Goal: Transaction & Acquisition: Purchase product/service

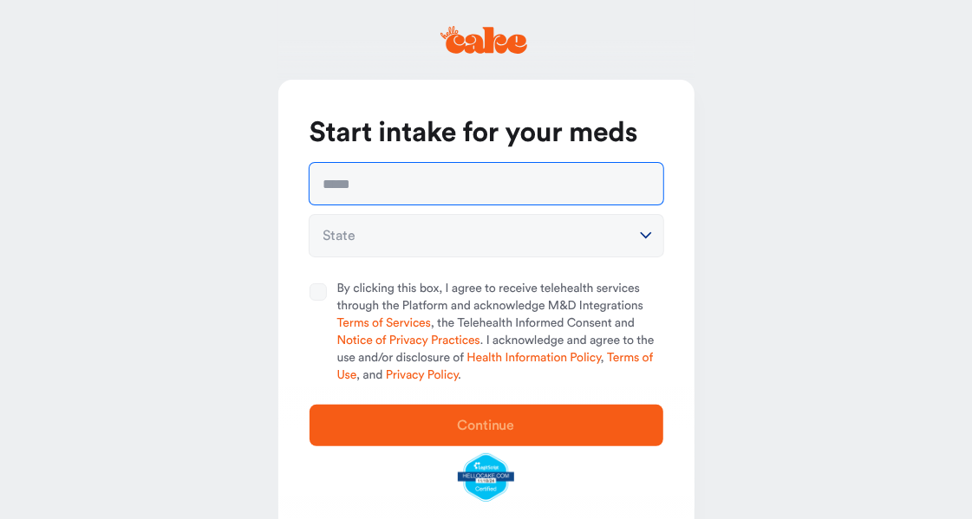
click at [499, 175] on input "text" at bounding box center [487, 184] width 354 height 42
type input "**********"
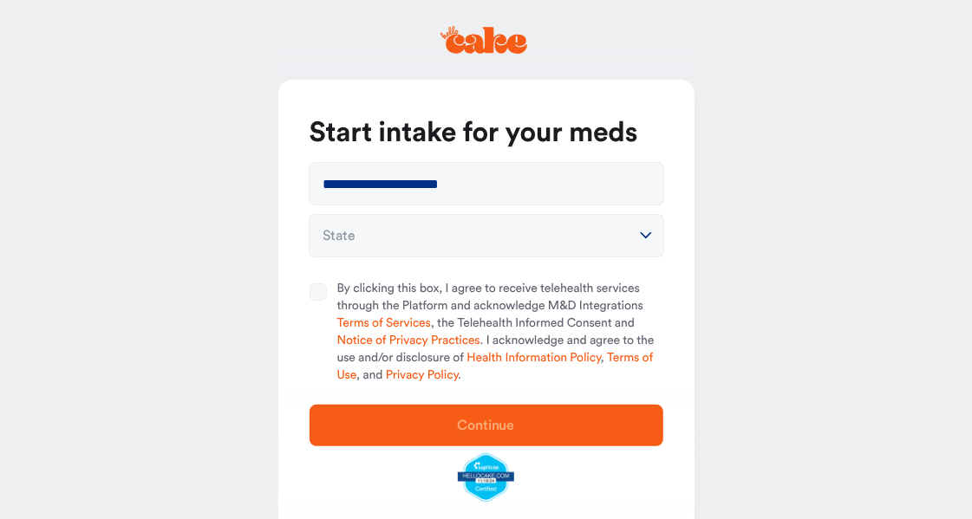
click at [474, 236] on html "**********" at bounding box center [486, 288] width 972 height 577
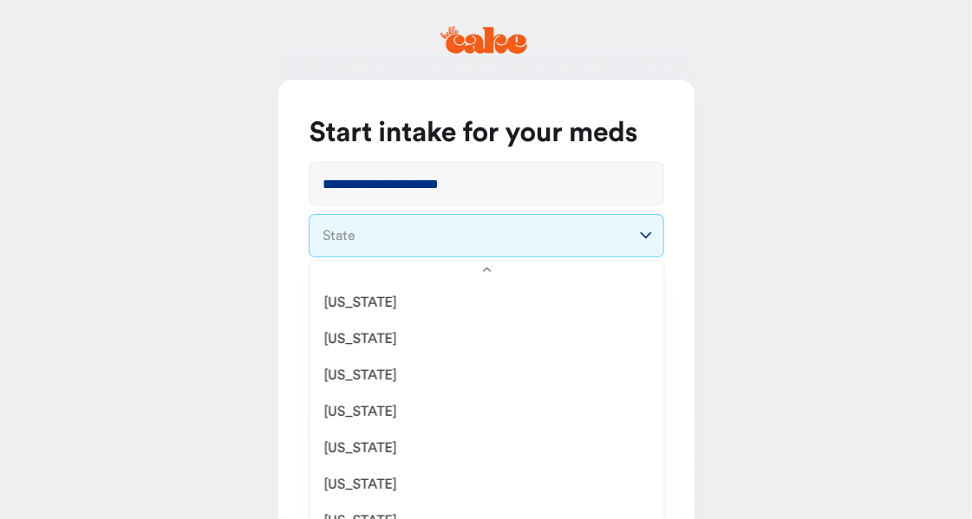
scroll to position [1205, 0]
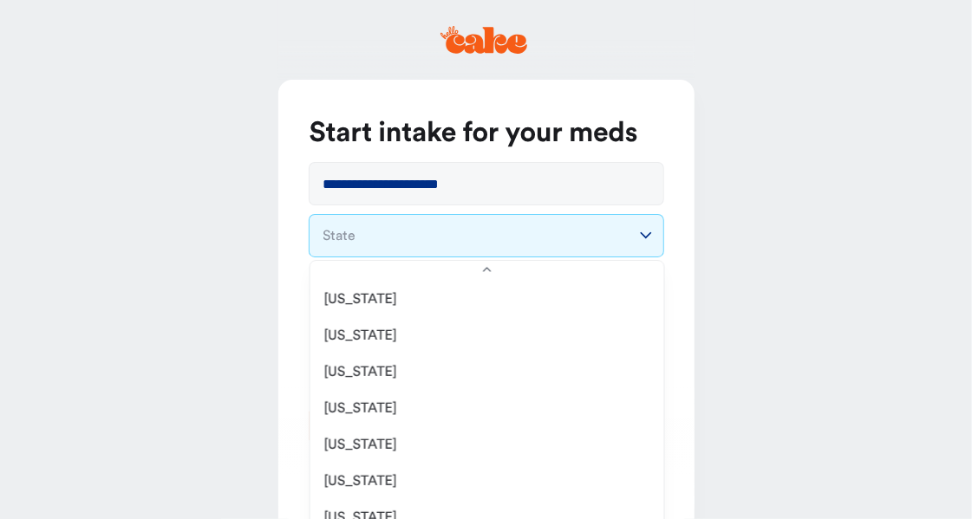
select select "**"
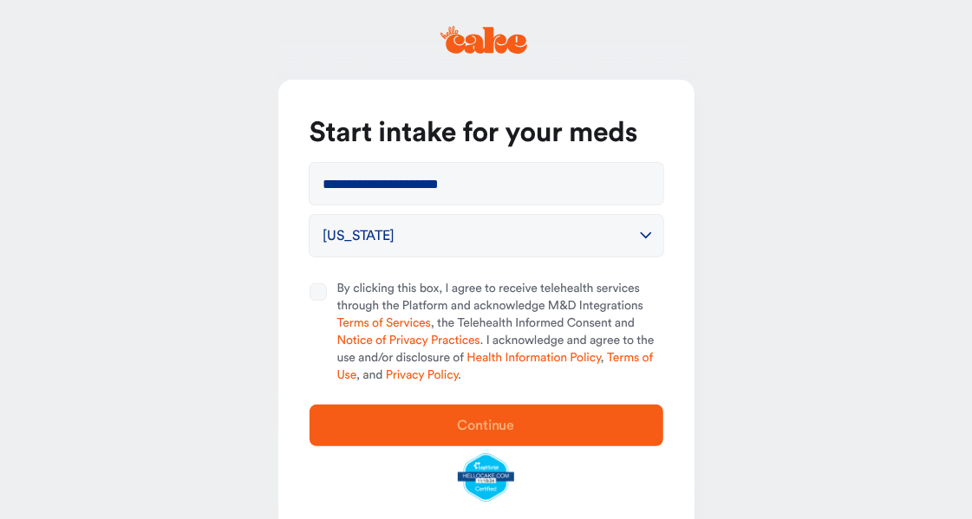
click at [319, 293] on button "By clicking this box, I agree to receive telehealth services through the Platfo…" at bounding box center [318, 292] width 17 height 17
click at [429, 430] on span "Continue" at bounding box center [486, 425] width 298 height 21
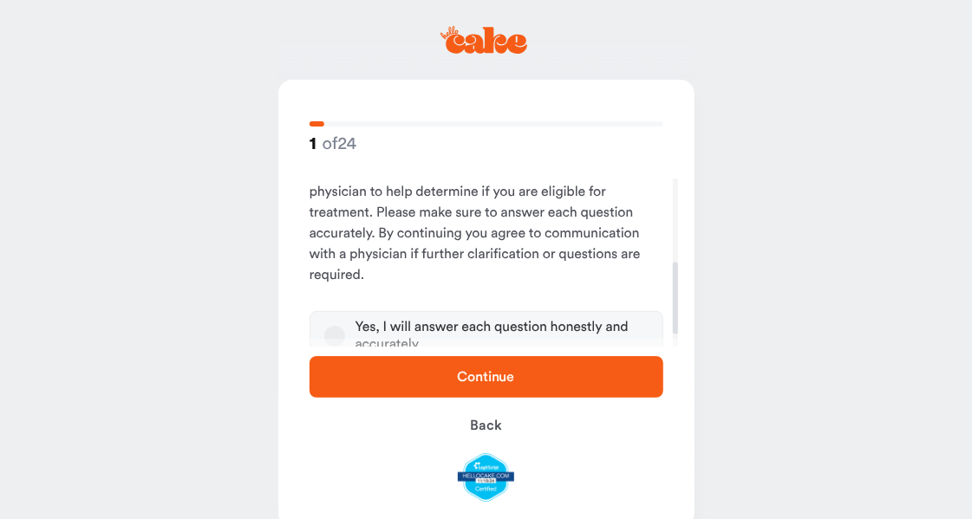
scroll to position [224, 0]
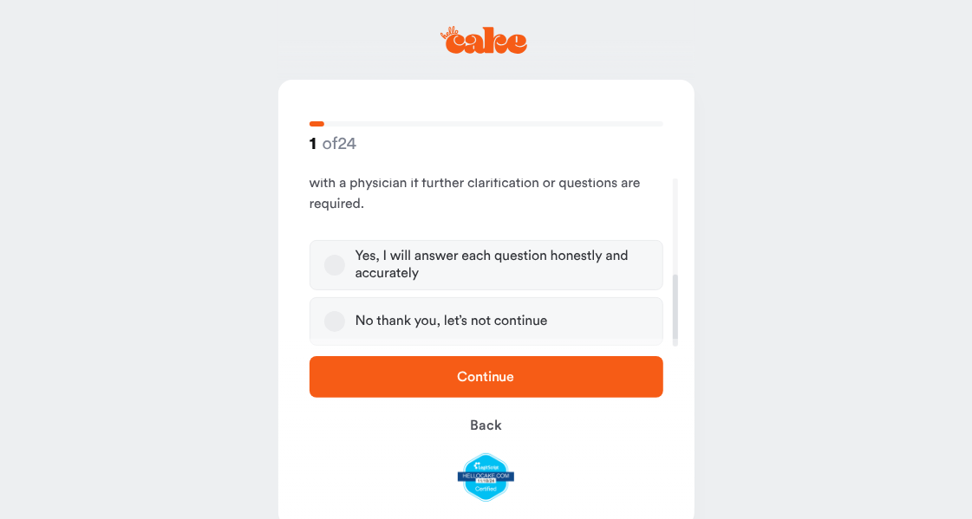
click at [331, 271] on button "Yes, I will answer each question honestly and accurately" at bounding box center [334, 265] width 21 height 21
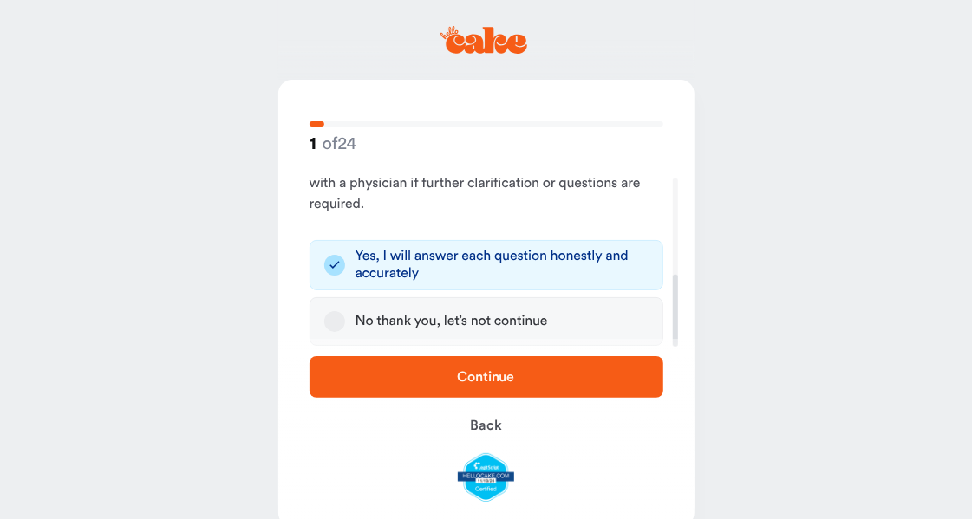
click at [532, 385] on span "Continue" at bounding box center [486, 377] width 298 height 21
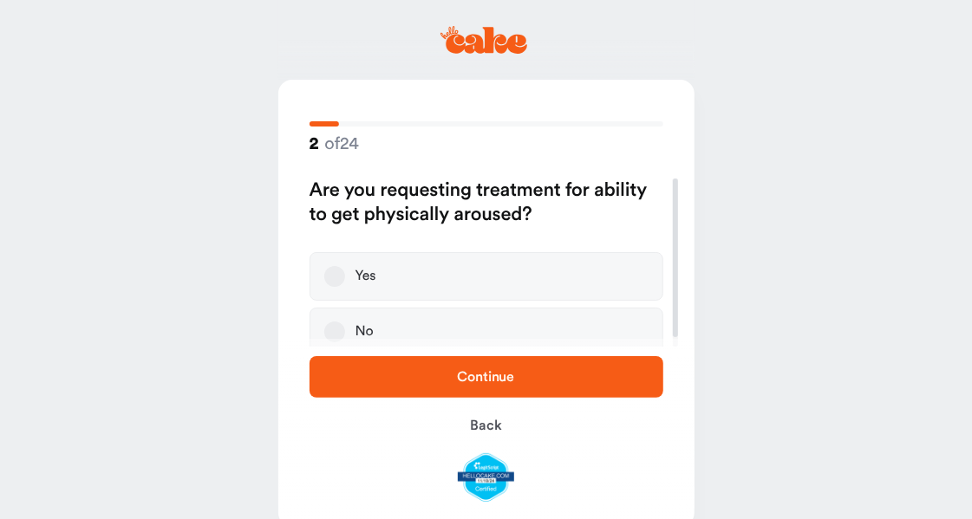
scroll to position [1, 0]
click at [447, 281] on label "Yes" at bounding box center [487, 275] width 354 height 49
click at [345, 281] on button "Yes" at bounding box center [334, 275] width 21 height 21
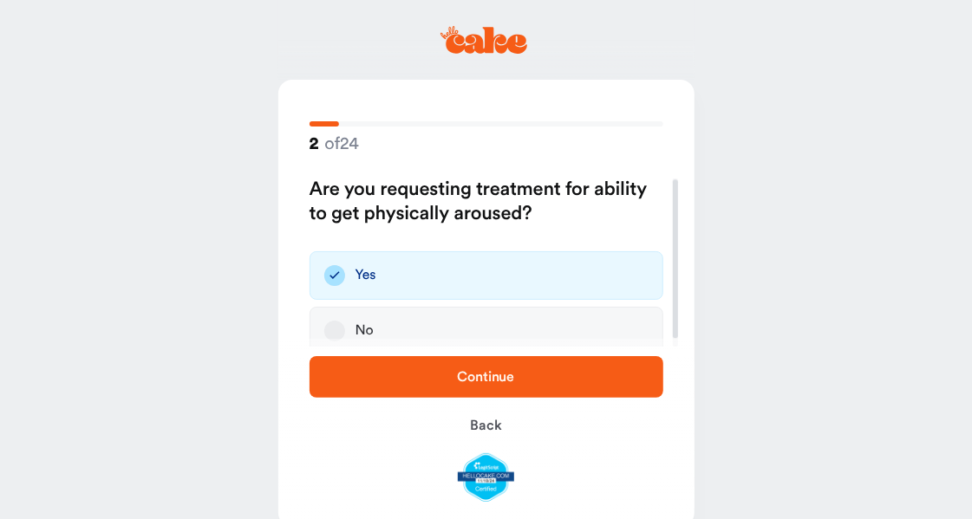
click at [485, 378] on span "Continue" at bounding box center [486, 377] width 57 height 14
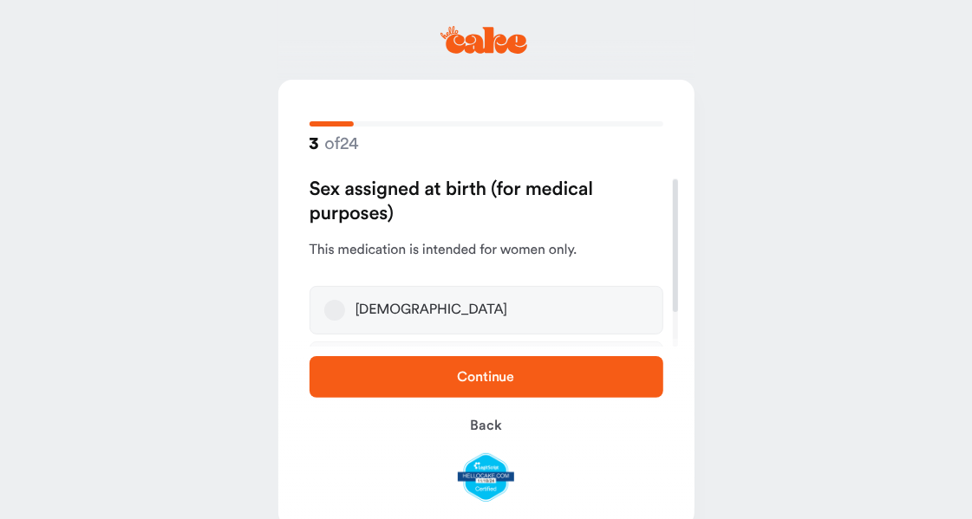
click at [444, 290] on label "Female" at bounding box center [487, 310] width 354 height 49
click at [345, 300] on button "Female" at bounding box center [334, 310] width 21 height 21
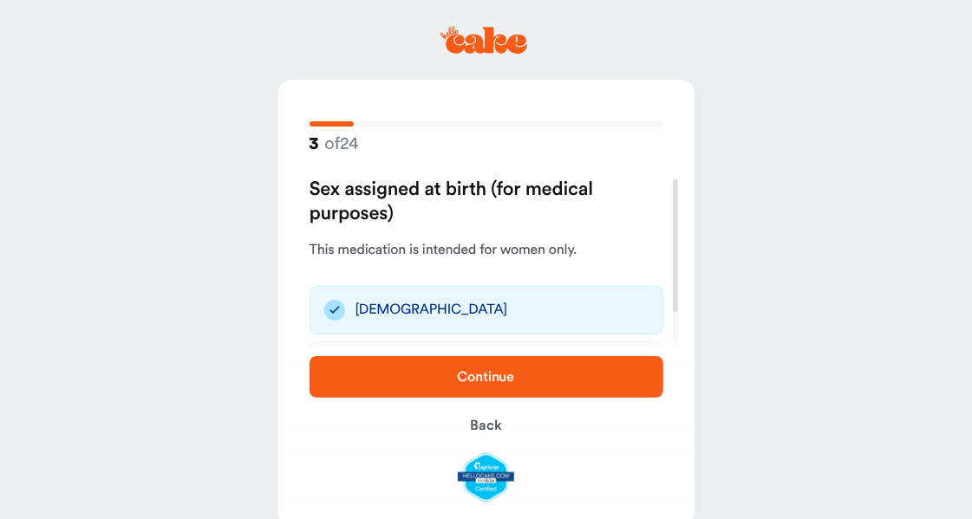
click at [476, 375] on span "Continue" at bounding box center [486, 377] width 57 height 14
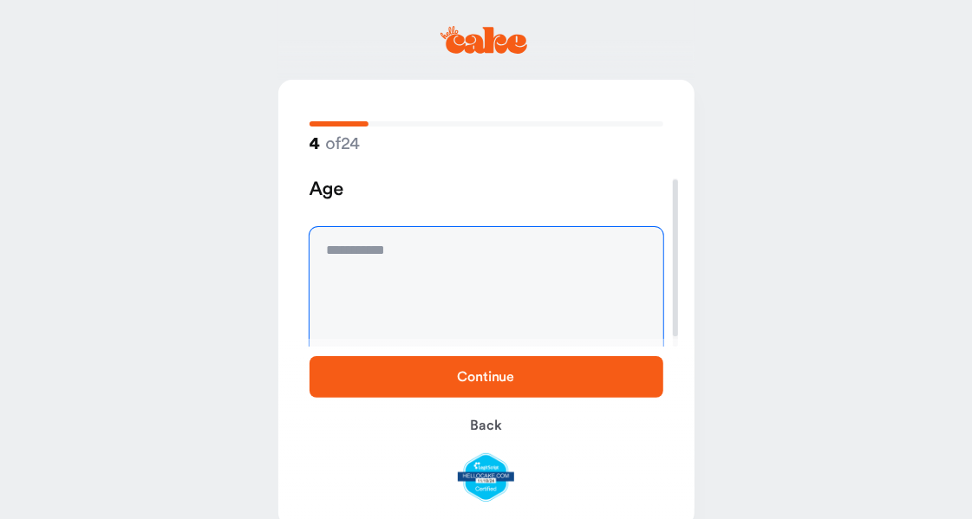
click at [448, 254] on textarea at bounding box center [487, 292] width 354 height 130
type textarea "**"
click at [457, 371] on span "Continue" at bounding box center [486, 377] width 298 height 21
click at [439, 314] on textarea at bounding box center [487, 292] width 354 height 130
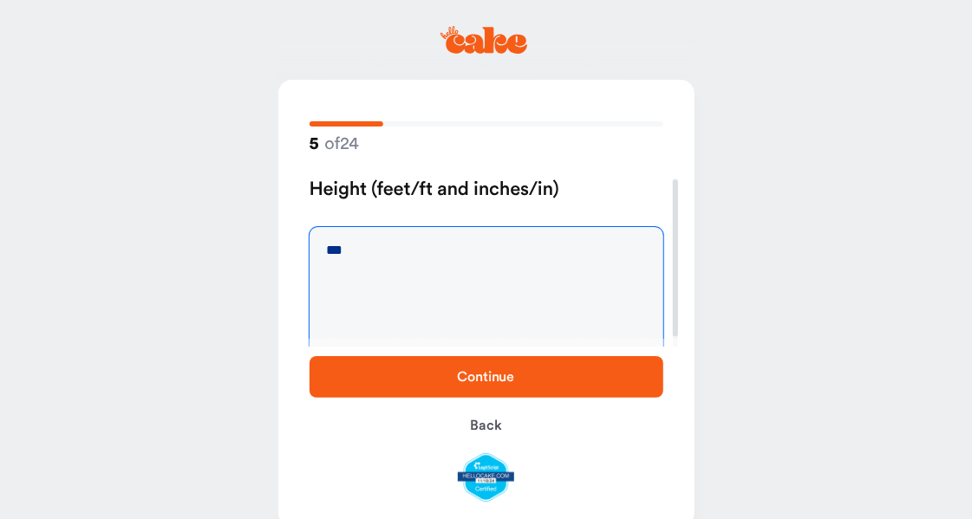
type textarea "***"
click at [484, 381] on span "Continue" at bounding box center [486, 377] width 57 height 14
click at [462, 284] on textarea at bounding box center [487, 292] width 354 height 130
type textarea "***"
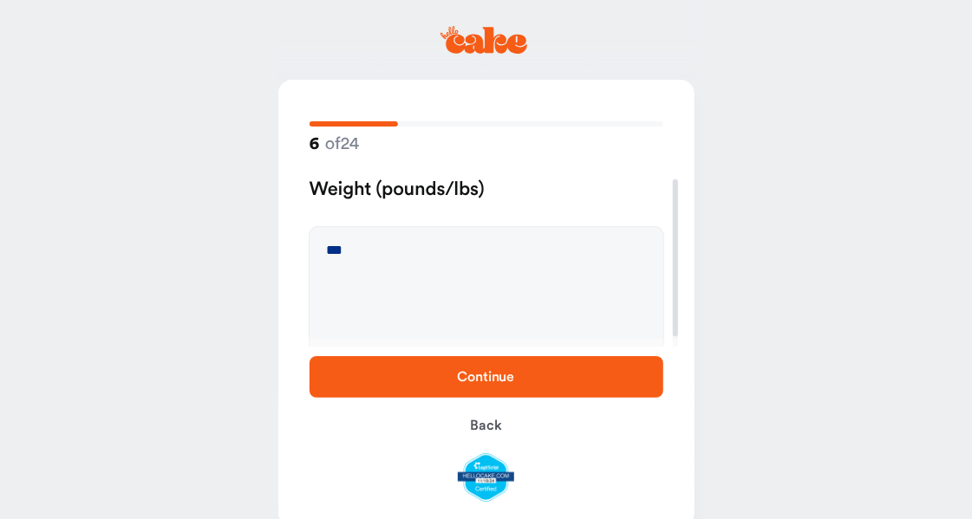
click at [507, 378] on span "Continue" at bounding box center [486, 377] width 57 height 14
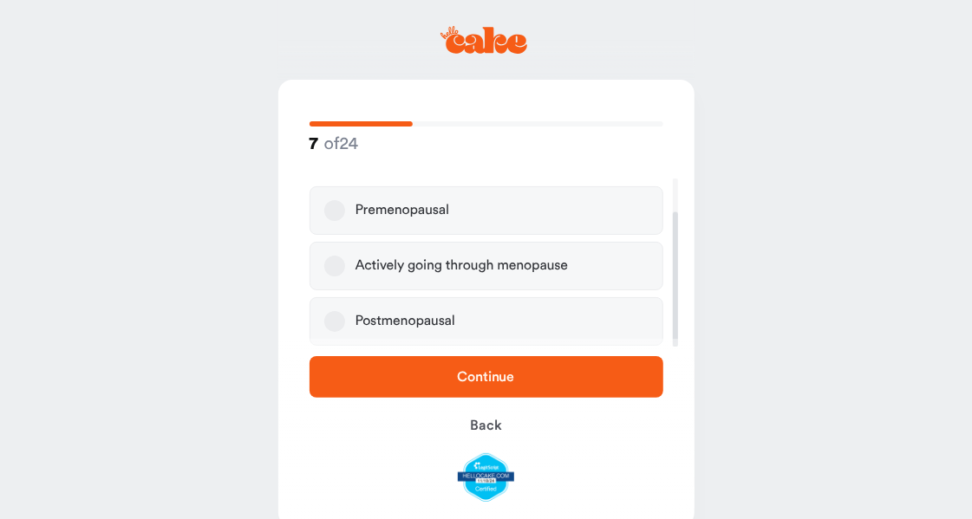
scroll to position [0, 0]
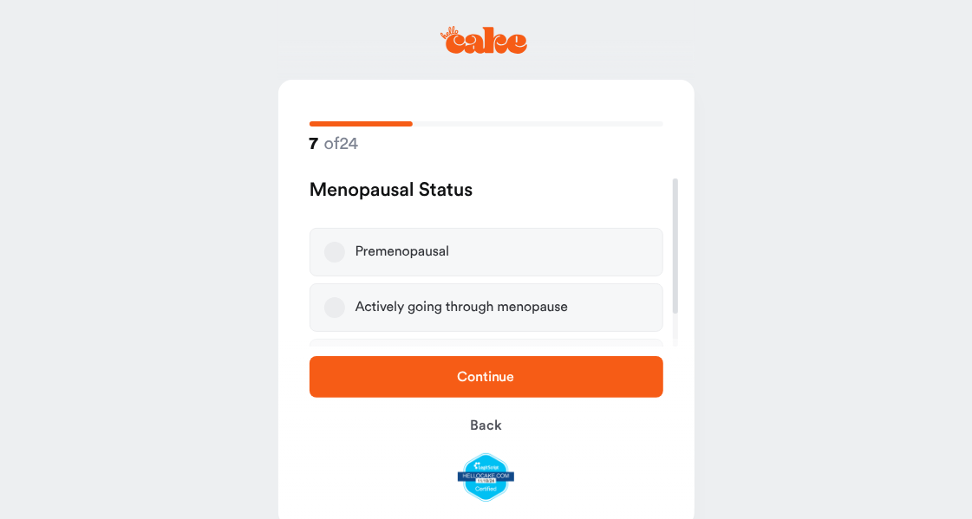
click at [340, 249] on button "Premenopausal" at bounding box center [334, 252] width 21 height 21
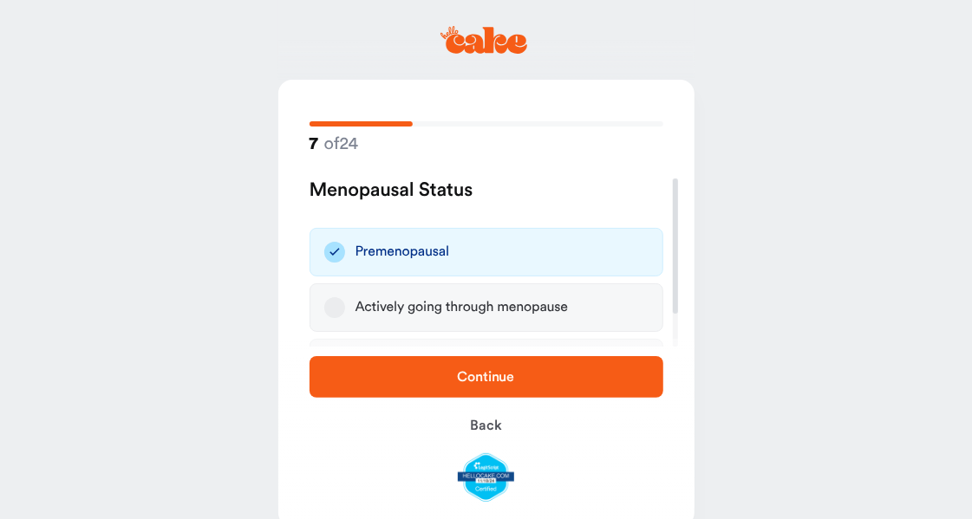
click at [502, 382] on span "Continue" at bounding box center [486, 377] width 57 height 14
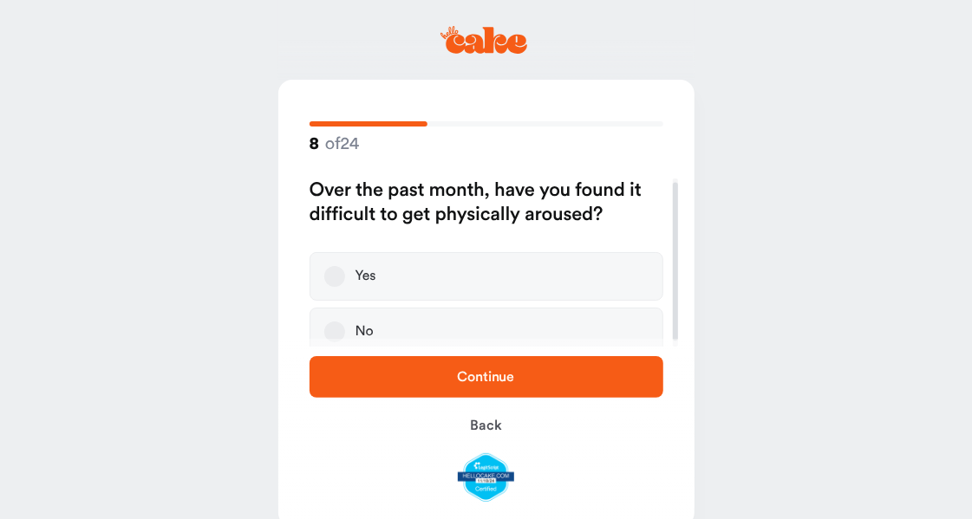
scroll to position [10, 0]
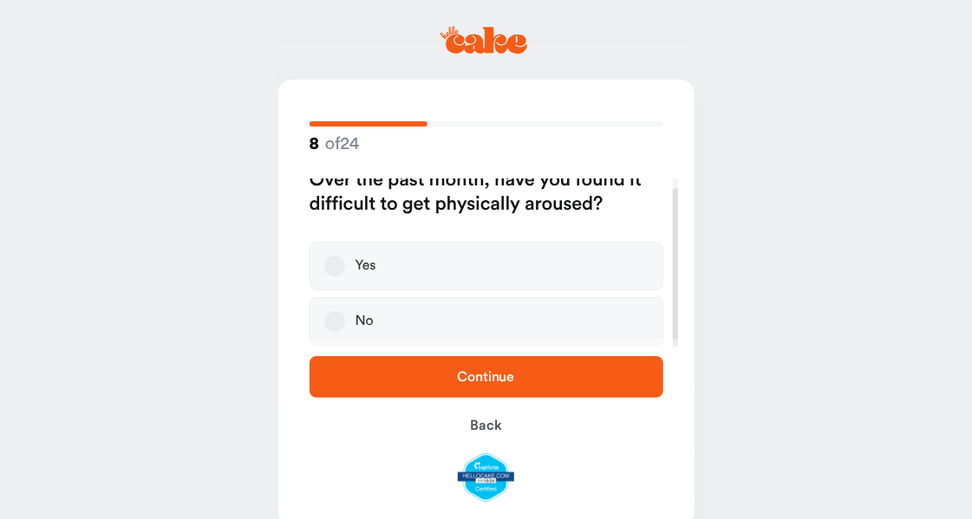
click at [445, 257] on label "Yes" at bounding box center [487, 266] width 354 height 49
click at [345, 257] on button "Yes" at bounding box center [334, 266] width 21 height 21
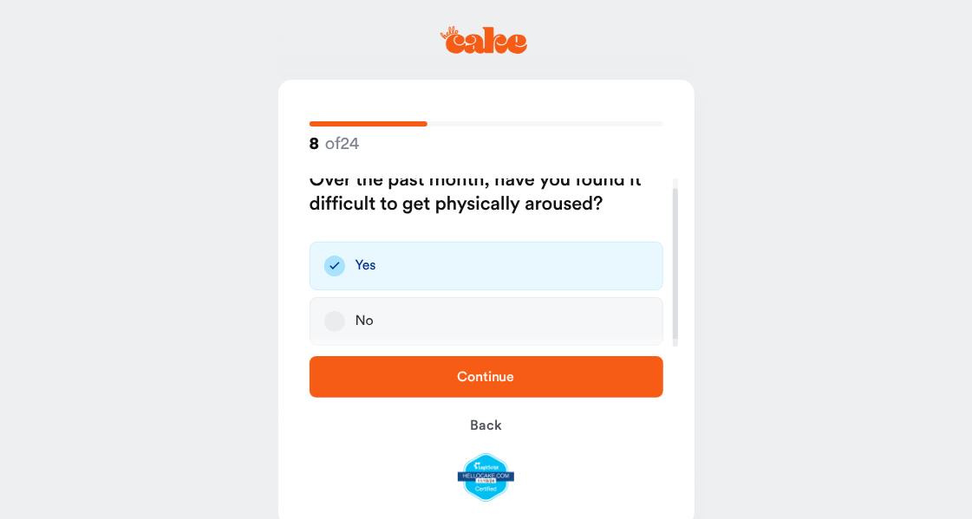
click at [490, 380] on span "Continue" at bounding box center [486, 377] width 57 height 14
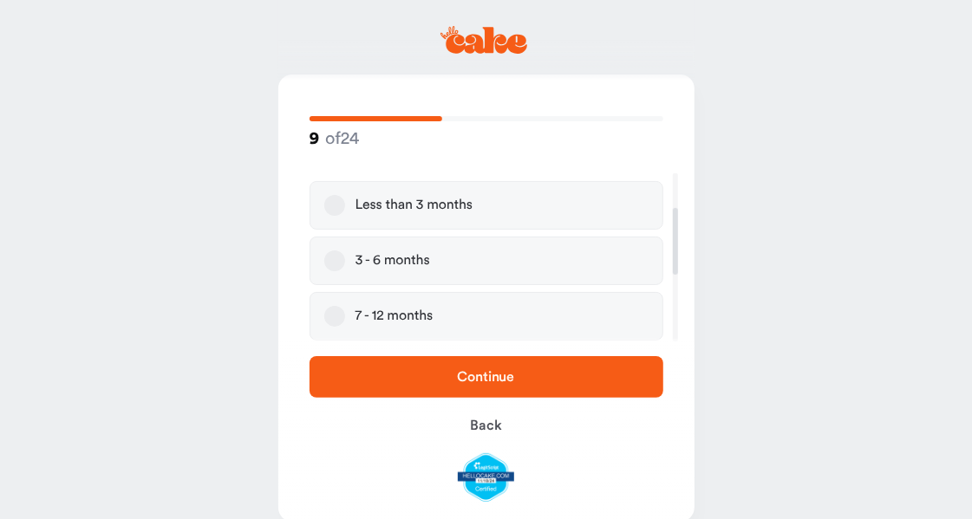
scroll to position [108, 0]
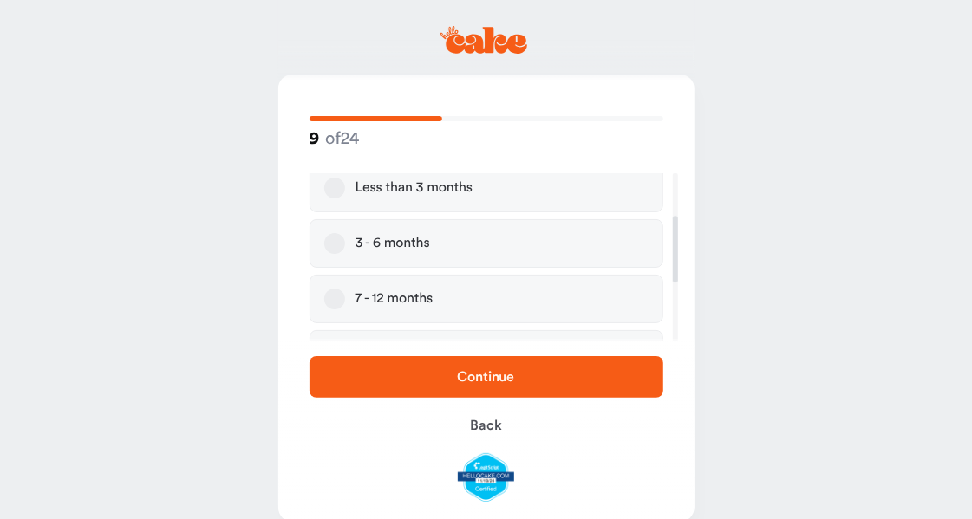
click at [478, 248] on label "3 - 6 months" at bounding box center [487, 243] width 354 height 49
click at [345, 248] on button "3 - 6 months" at bounding box center [334, 243] width 21 height 21
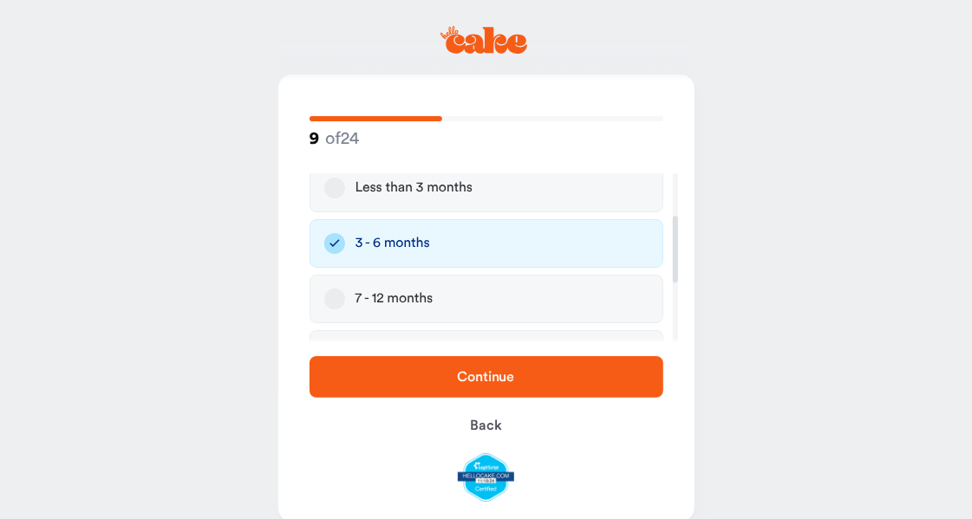
click at [506, 383] on span "Continue" at bounding box center [486, 377] width 57 height 14
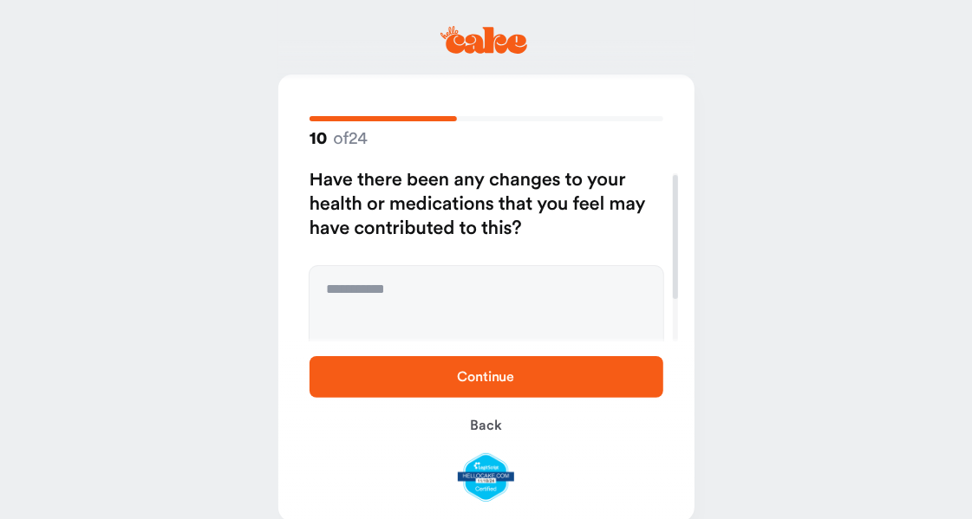
scroll to position [2, 0]
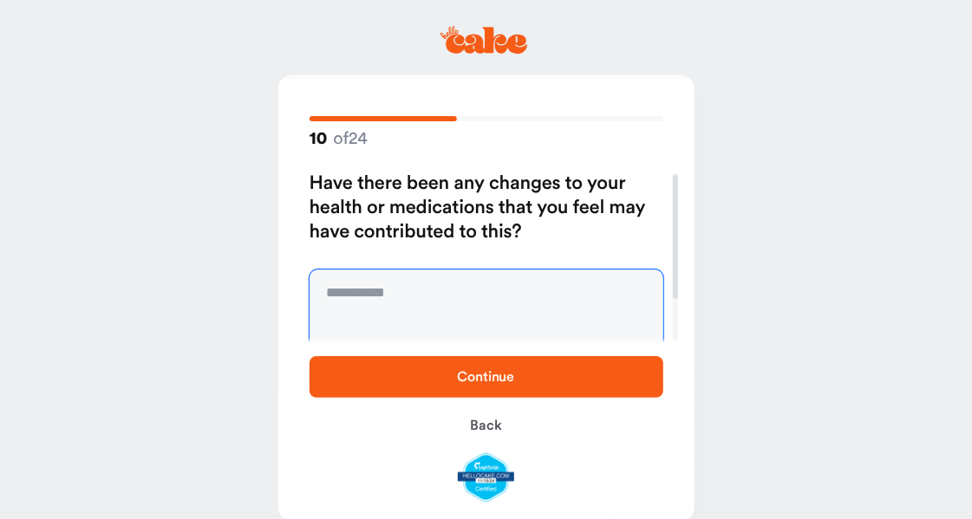
click at [481, 288] on textarea at bounding box center [487, 335] width 354 height 130
type textarea "**"
click at [530, 373] on span "Continue" at bounding box center [486, 377] width 298 height 21
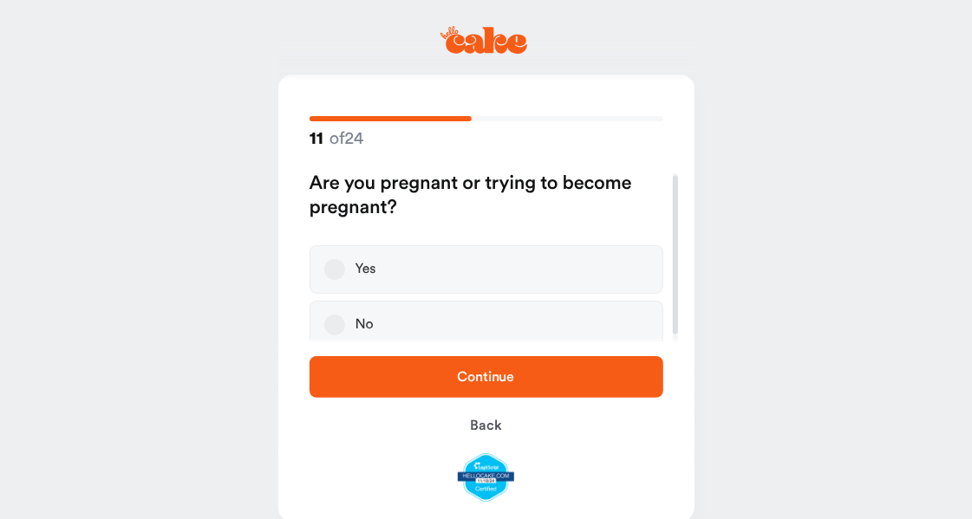
click at [423, 315] on label "No" at bounding box center [487, 325] width 354 height 49
click at [345, 315] on button "No" at bounding box center [334, 325] width 21 height 21
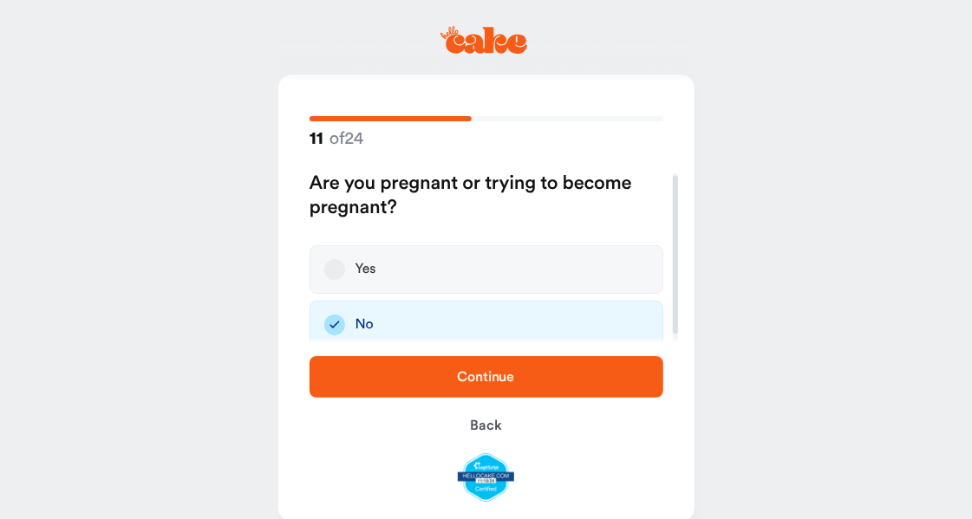
click at [460, 381] on span "Continue" at bounding box center [486, 377] width 57 height 14
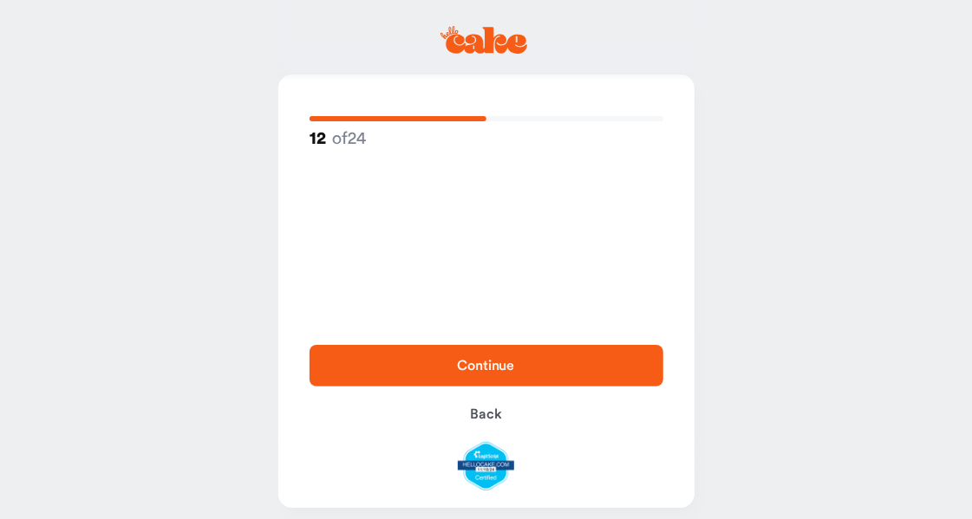
scroll to position [0, 0]
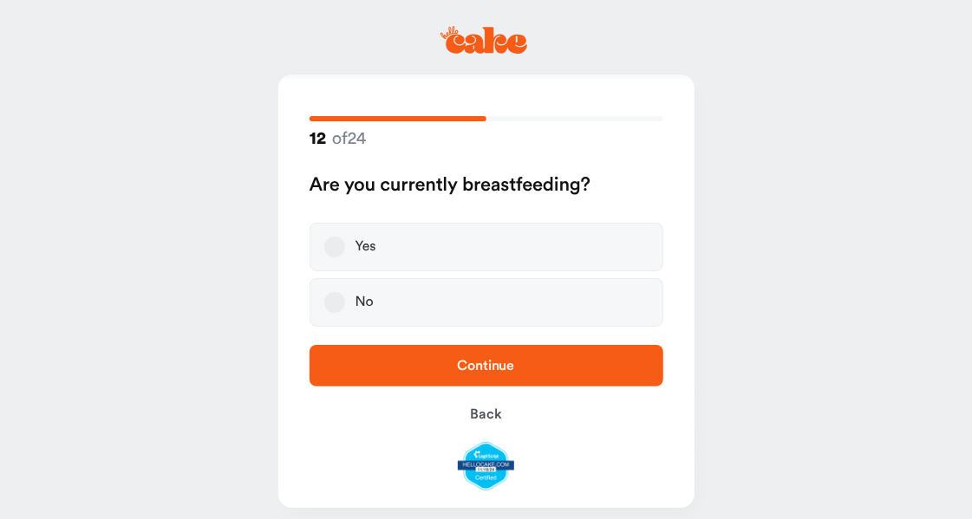
click at [423, 303] on label "No" at bounding box center [487, 302] width 354 height 49
click at [345, 303] on button "No" at bounding box center [334, 302] width 21 height 21
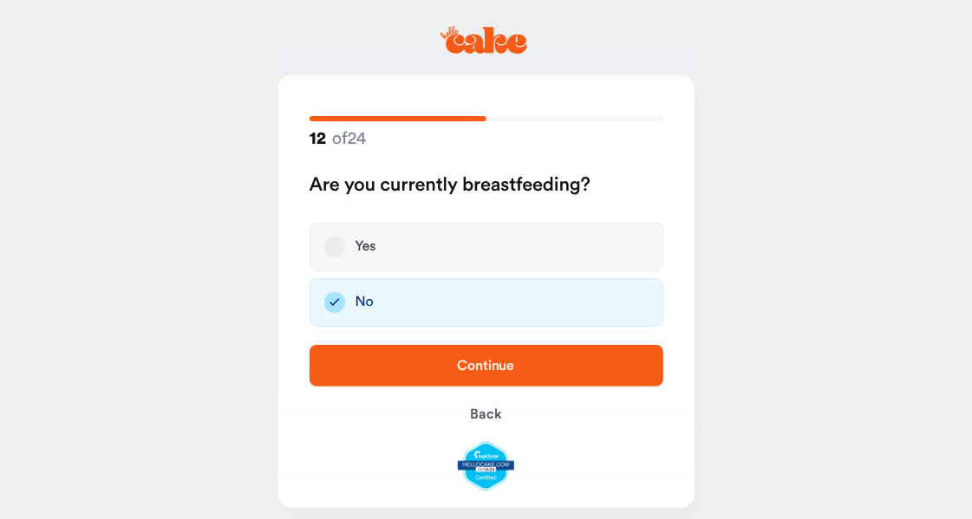
click at [474, 375] on span "Continue" at bounding box center [486, 366] width 298 height 21
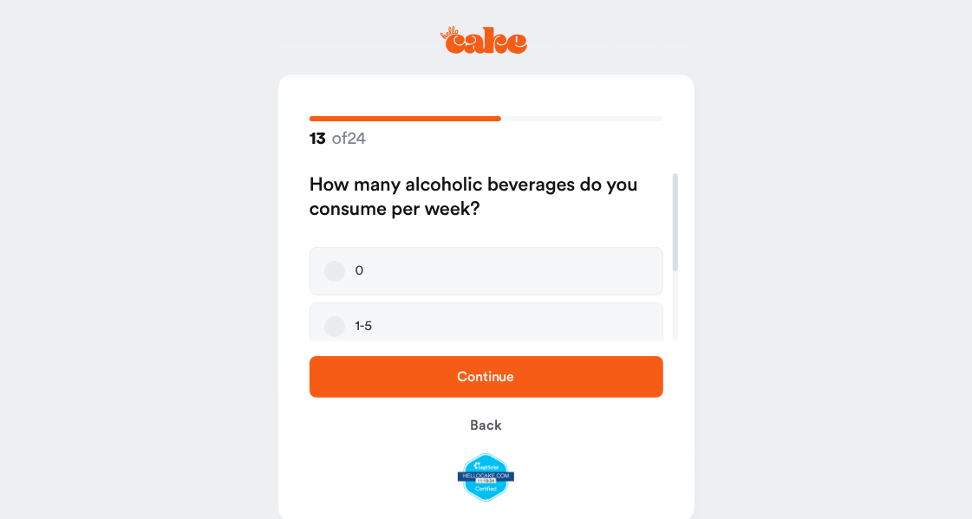
click at [457, 320] on label "1-5" at bounding box center [487, 327] width 354 height 49
click at [345, 320] on button "1-5" at bounding box center [334, 326] width 21 height 21
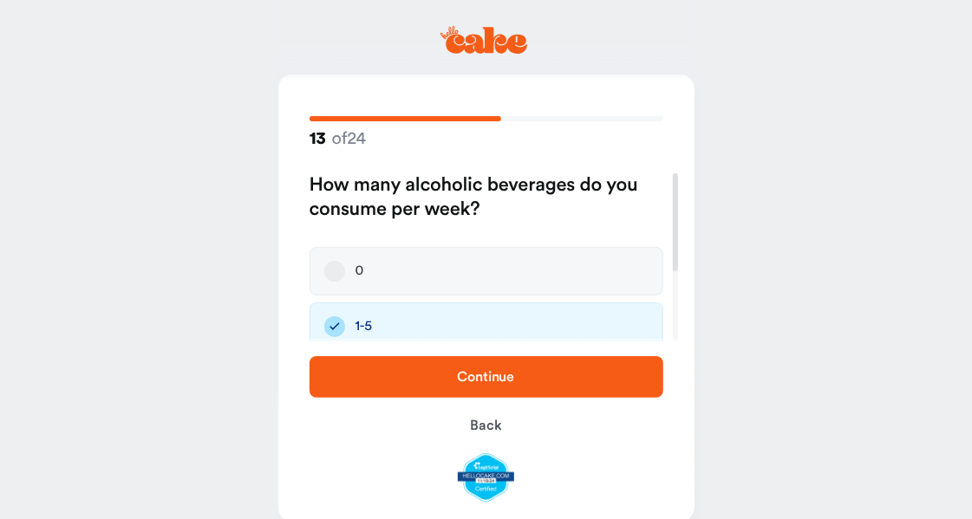
click at [484, 379] on span "Continue" at bounding box center [486, 377] width 57 height 14
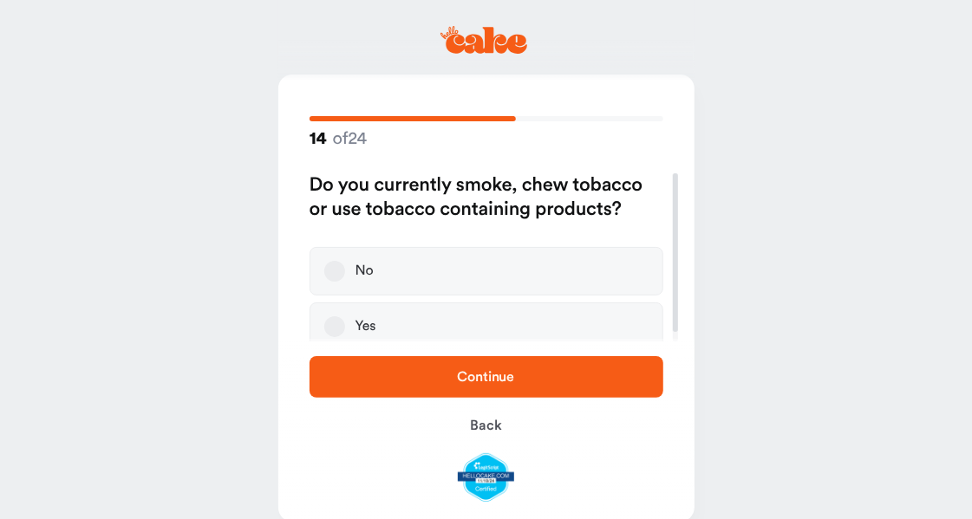
click at [453, 277] on label "No" at bounding box center [487, 271] width 354 height 49
click at [345, 277] on button "No" at bounding box center [334, 271] width 21 height 21
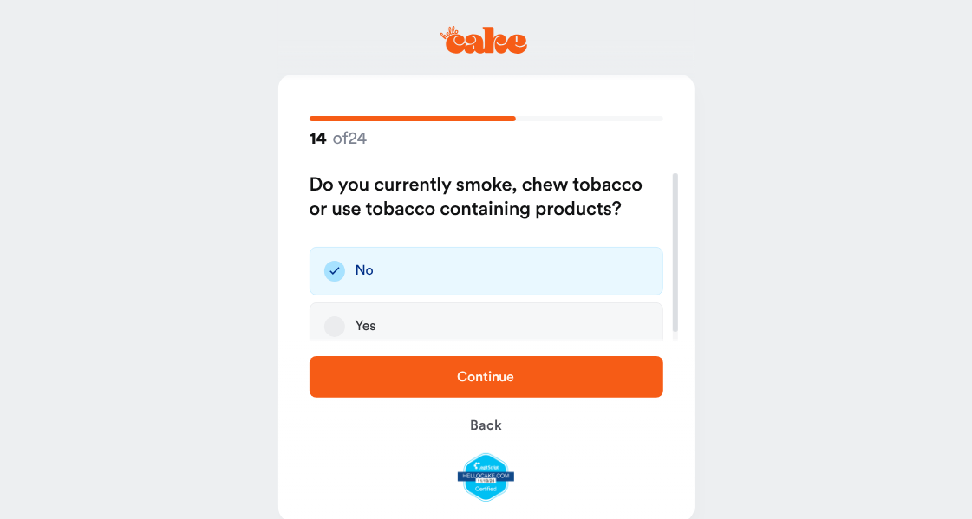
click at [480, 382] on span "Continue" at bounding box center [486, 377] width 57 height 14
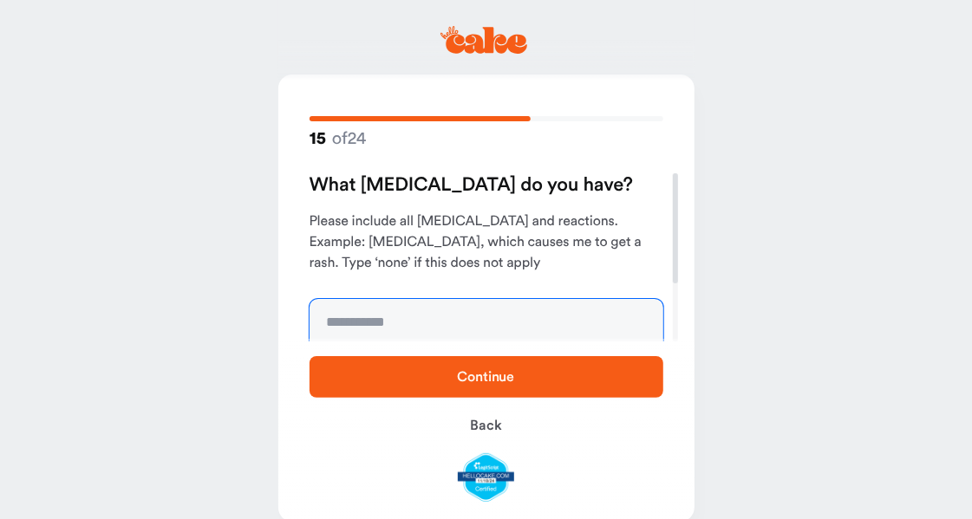
click at [464, 320] on textarea at bounding box center [487, 364] width 354 height 130
type textarea "**"
click at [467, 384] on span "Continue" at bounding box center [486, 377] width 57 height 14
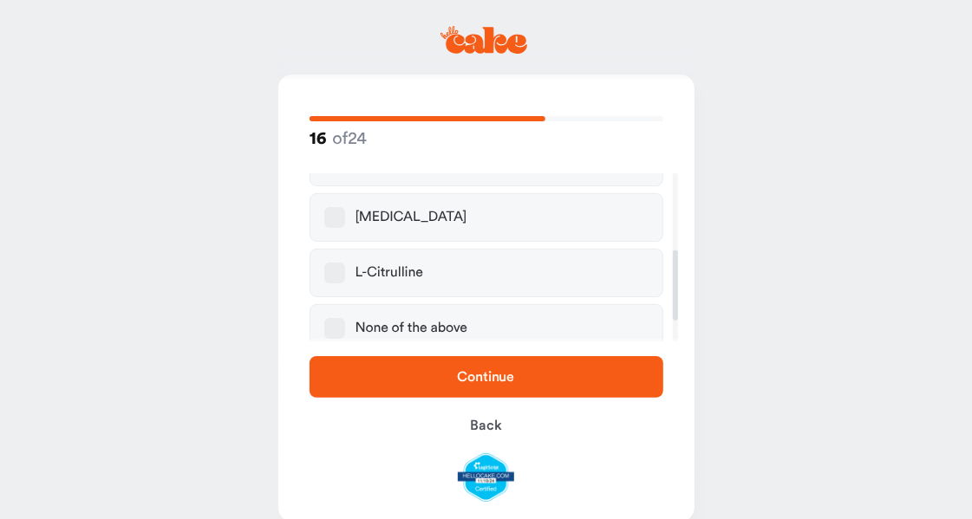
scroll to position [232, 0]
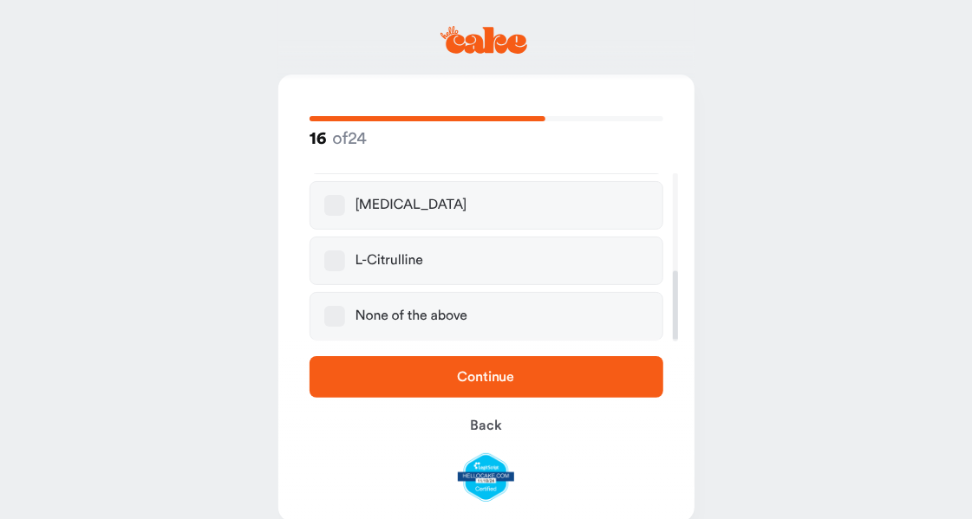
click at [334, 320] on button "None of the above" at bounding box center [334, 316] width 21 height 21
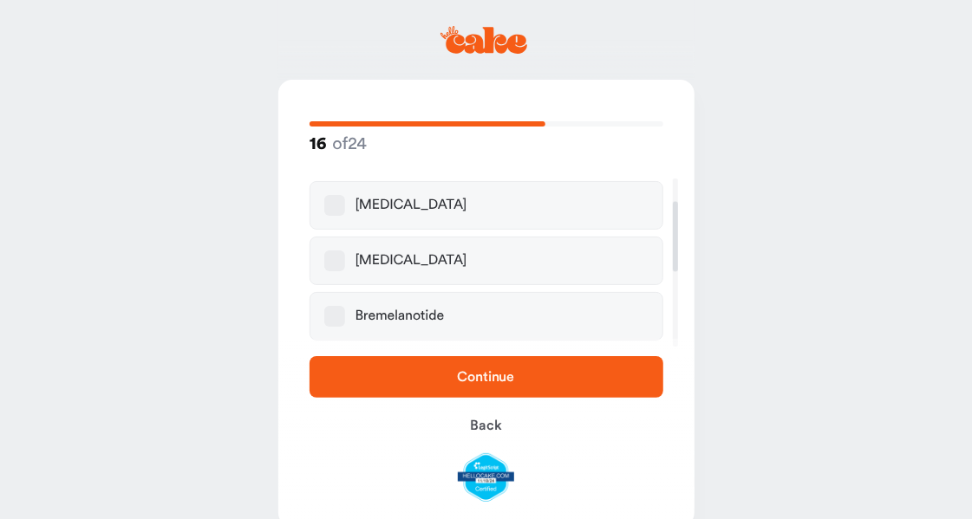
scroll to position [0, 0]
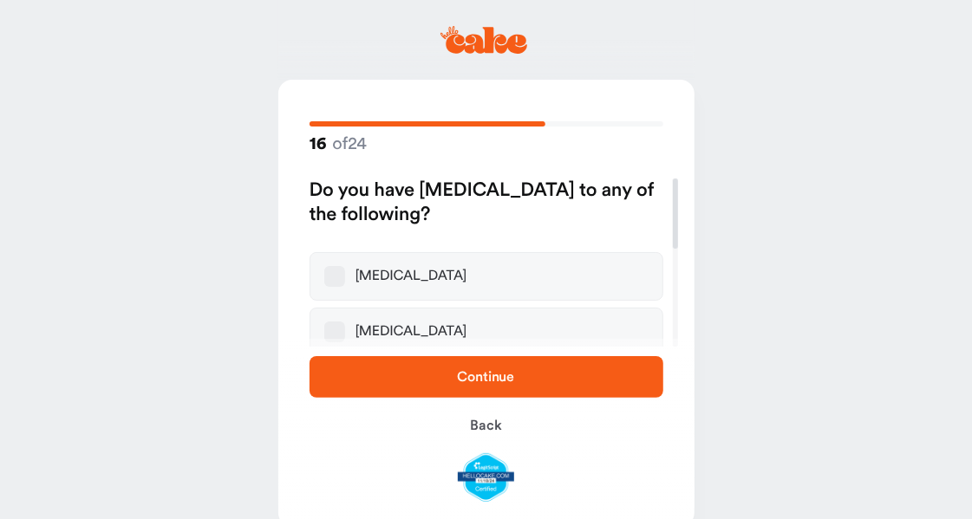
click at [492, 387] on span "Continue" at bounding box center [486, 377] width 298 height 21
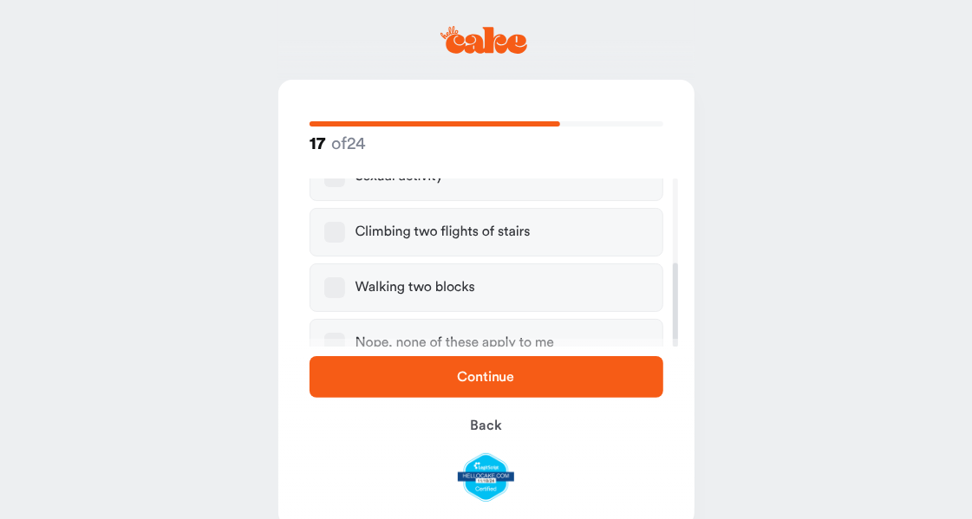
scroll to position [170, 0]
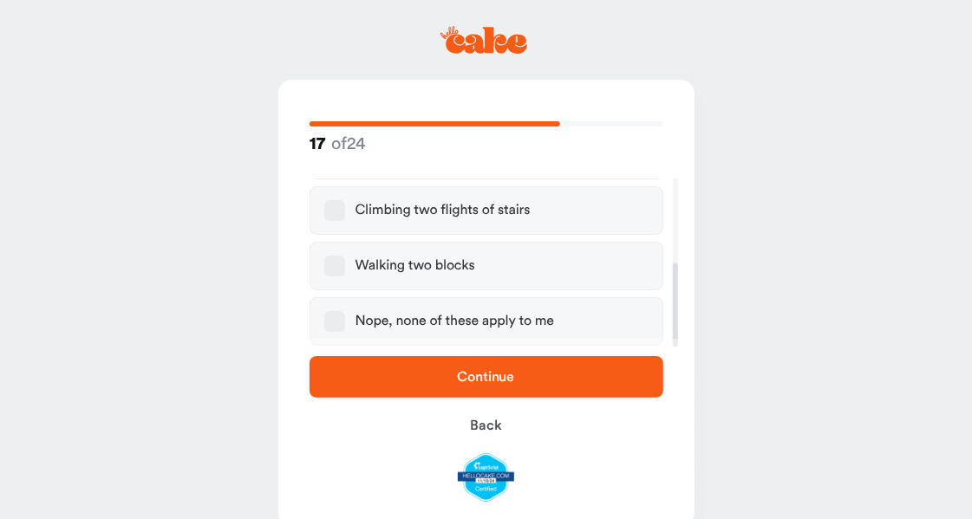
click at [444, 323] on div "Nope, none of these apply to me" at bounding box center [455, 321] width 199 height 17
click at [345, 323] on button "Nope, none of these apply to me" at bounding box center [334, 321] width 21 height 21
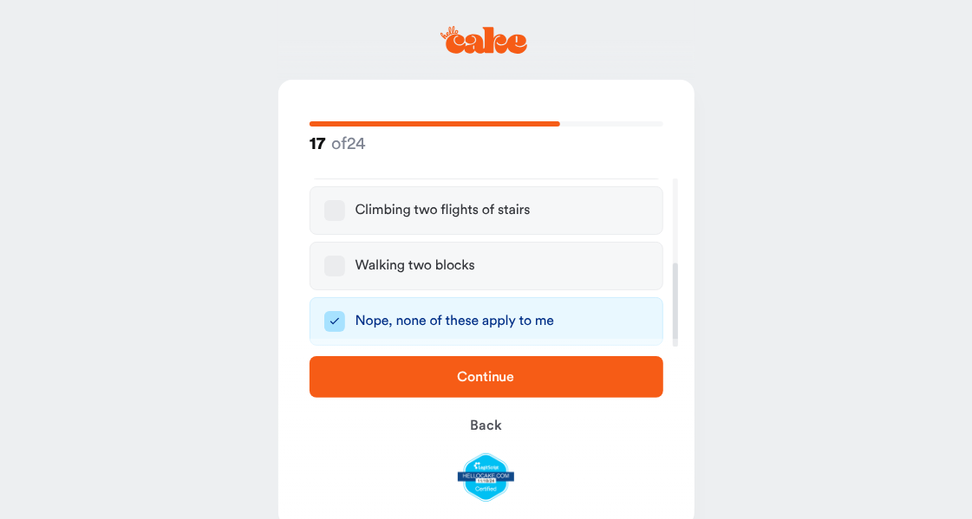
click at [493, 381] on span "Continue" at bounding box center [486, 377] width 57 height 14
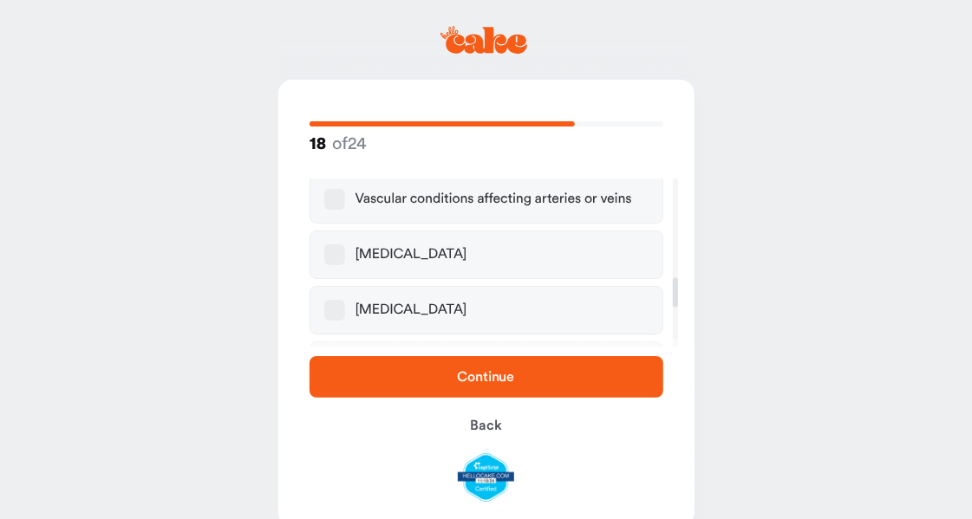
scroll to position [571, 0]
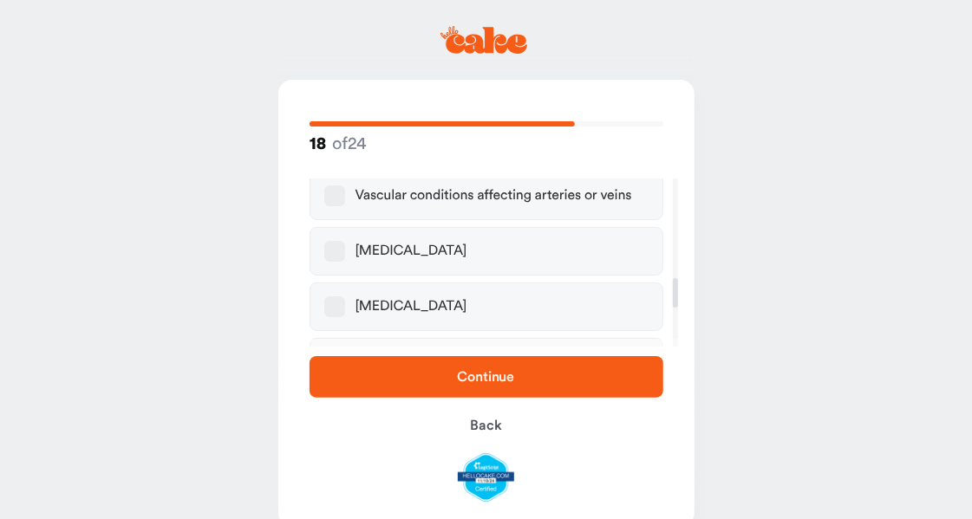
click at [419, 298] on div "High blood pressure" at bounding box center [412, 306] width 112 height 17
click at [345, 297] on button "High blood pressure" at bounding box center [334, 307] width 21 height 21
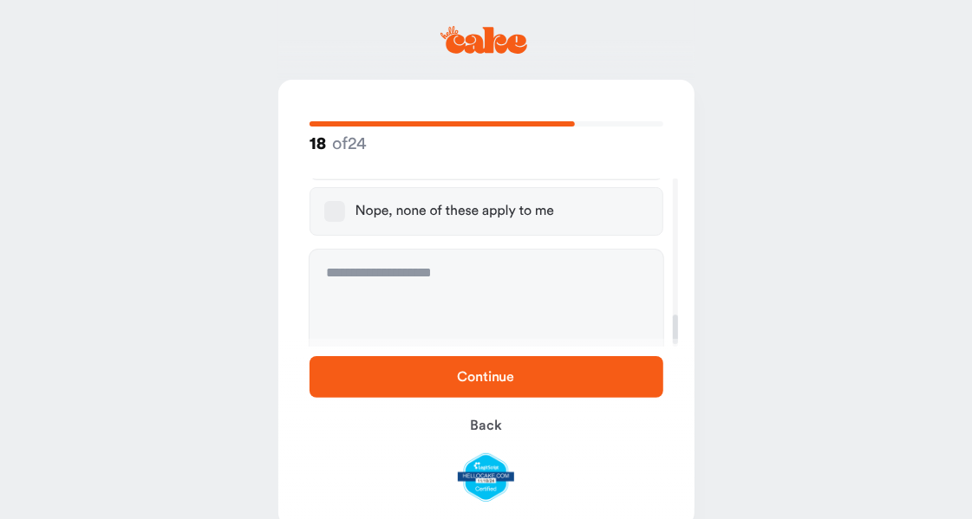
scroll to position [777, 0]
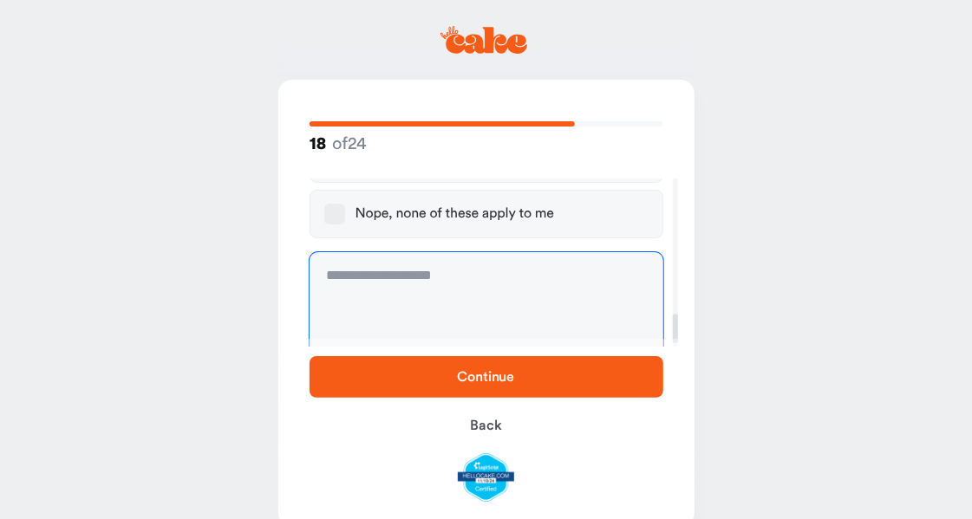
click at [473, 302] on textarea at bounding box center [487, 317] width 354 height 130
type textarea "**********"
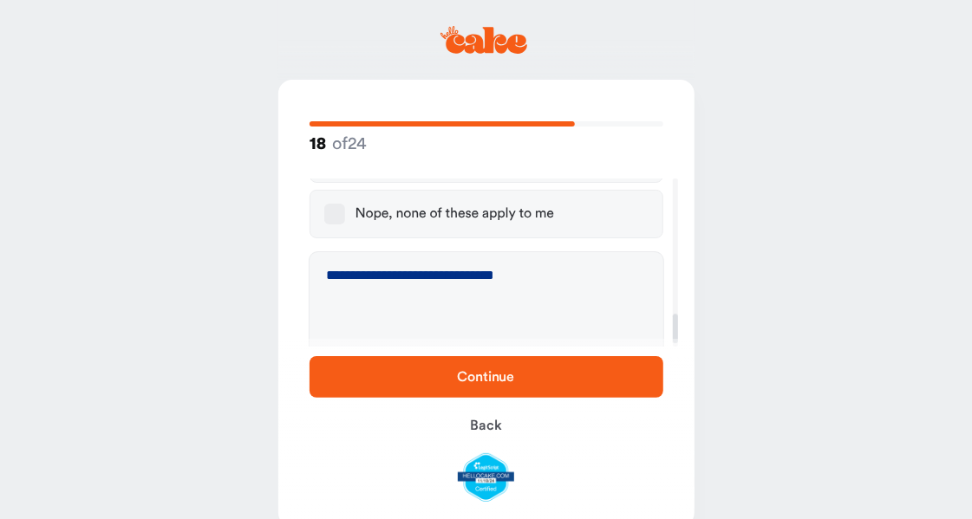
click at [512, 382] on span "Continue" at bounding box center [486, 377] width 57 height 14
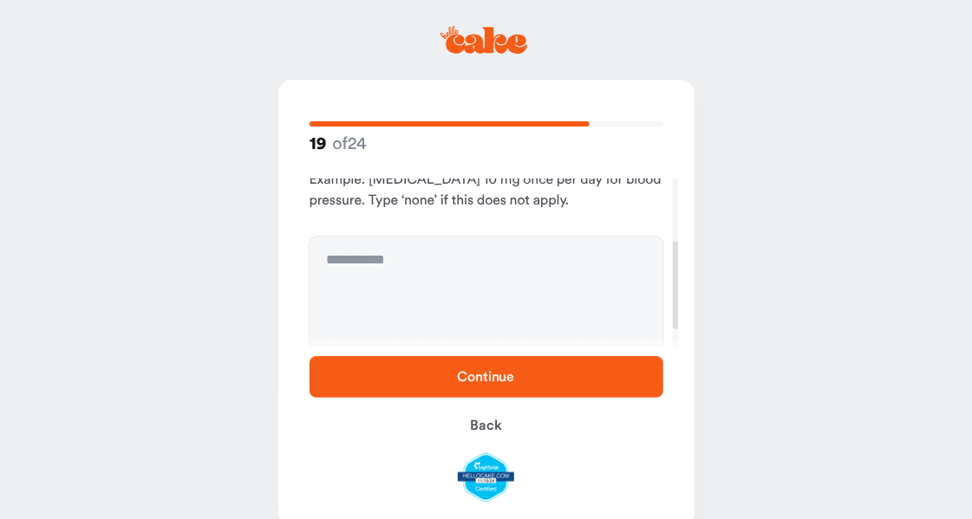
scroll to position [151, 0]
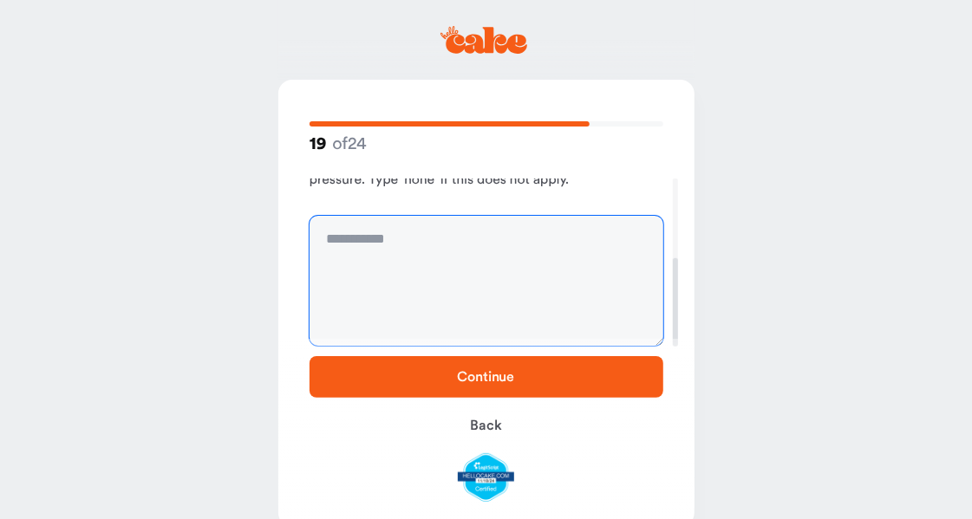
click at [475, 271] on textarea at bounding box center [487, 281] width 354 height 130
type textarea "**********"
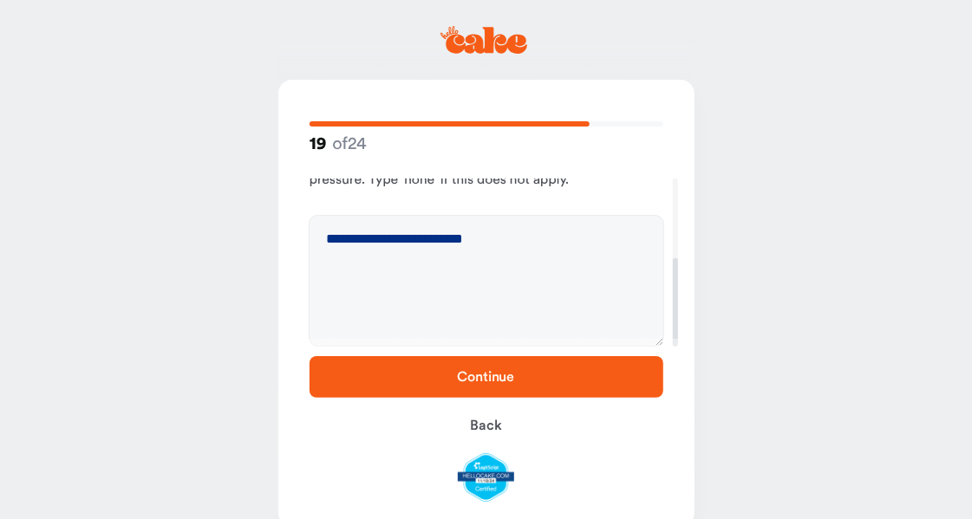
click at [493, 382] on span "Continue" at bounding box center [486, 377] width 57 height 14
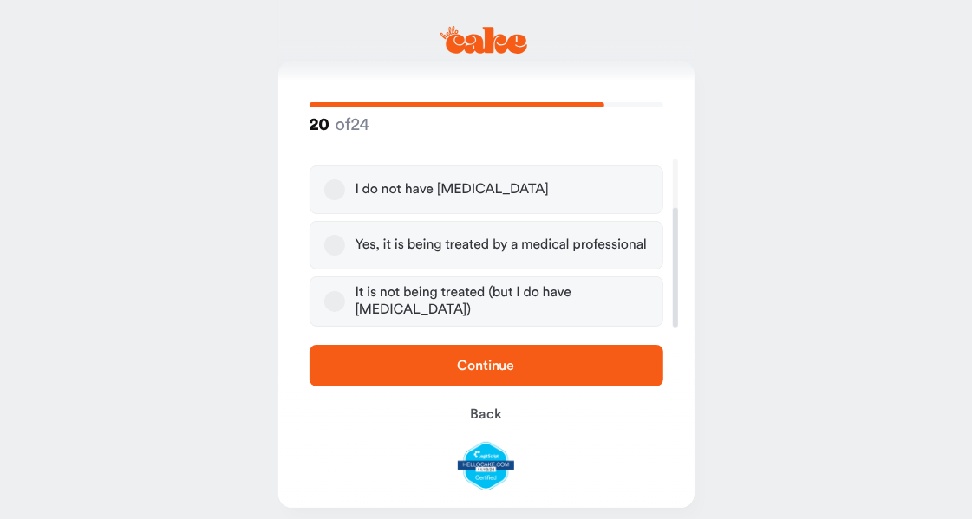
scroll to position [21, 0]
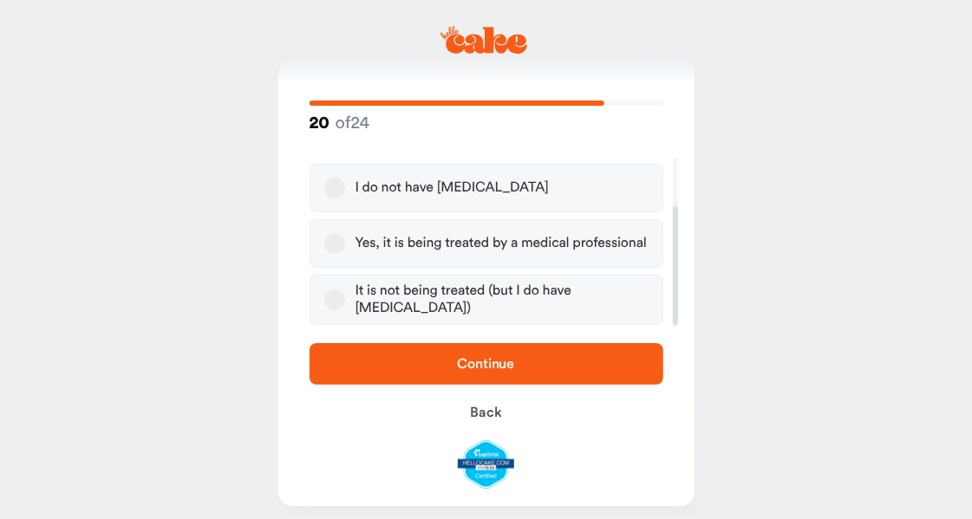
click at [343, 240] on button "Yes, it is being treated by a medical professional" at bounding box center [334, 243] width 21 height 21
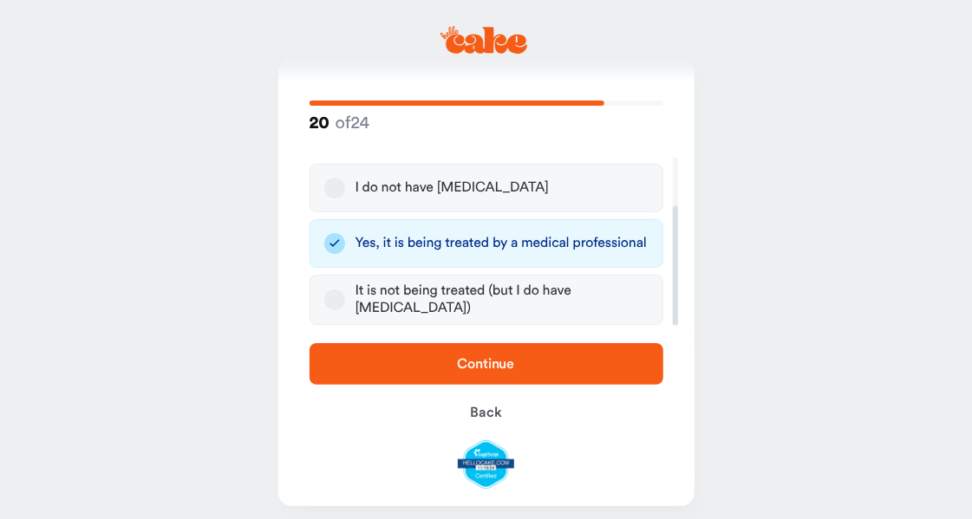
click at [532, 368] on span "Continue" at bounding box center [486, 364] width 298 height 21
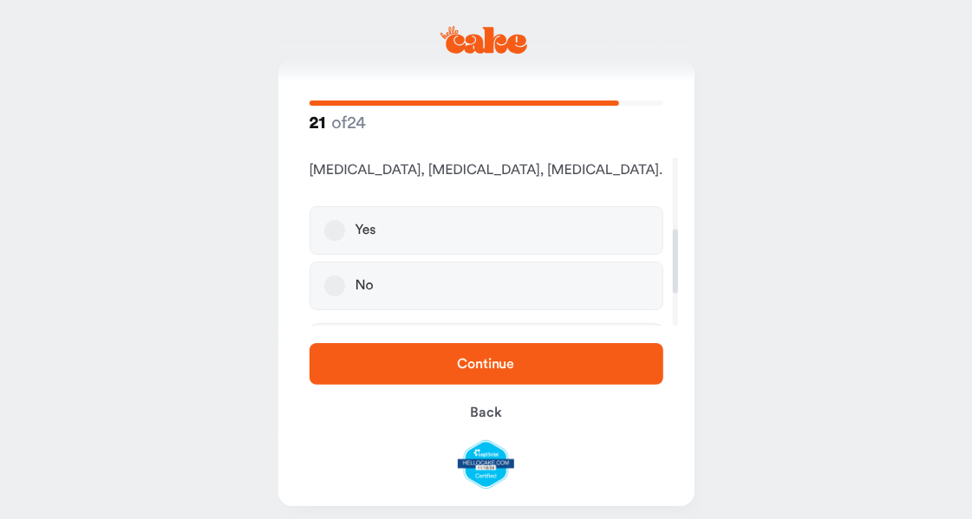
scroll to position [199, 0]
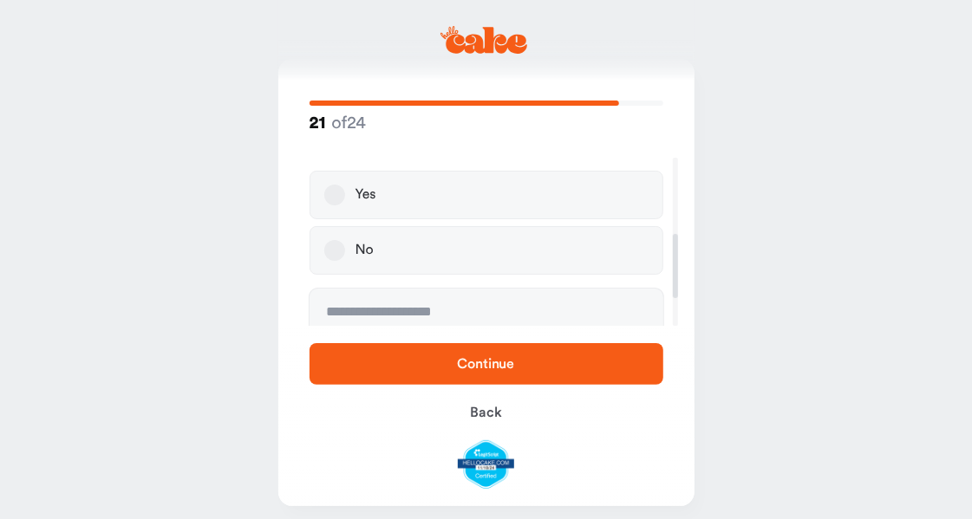
click at [461, 234] on label "No" at bounding box center [487, 250] width 354 height 49
click at [345, 240] on button "No" at bounding box center [334, 250] width 21 height 21
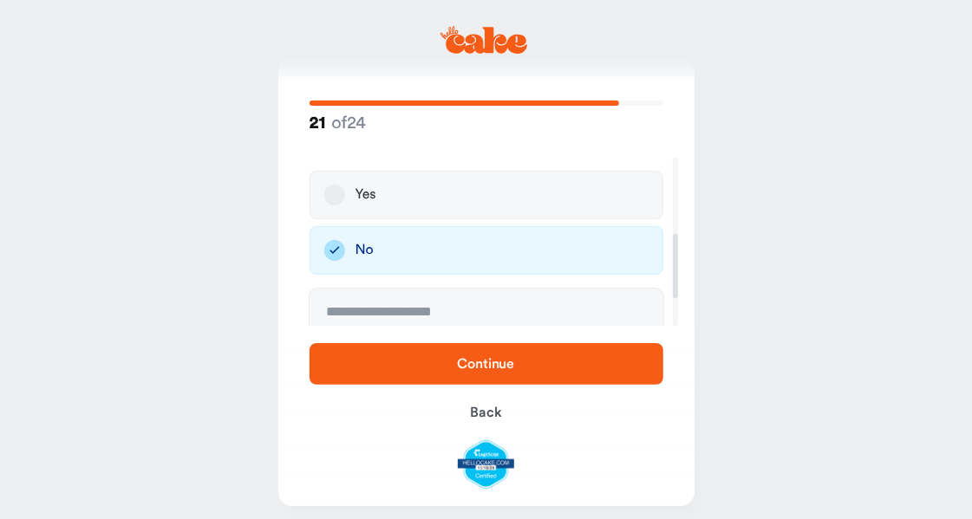
click at [486, 363] on span "Continue" at bounding box center [486, 364] width 57 height 14
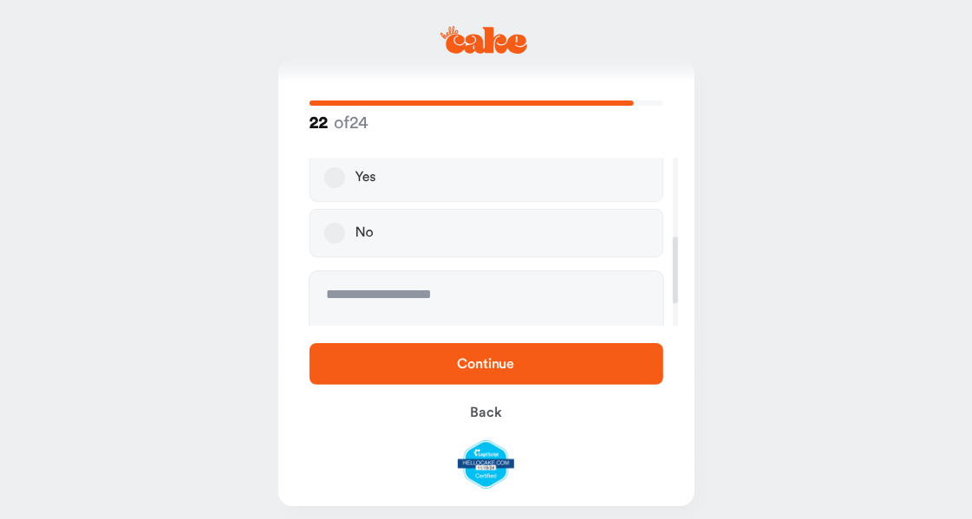
scroll to position [199, 0]
click at [447, 205] on label "No" at bounding box center [487, 213] width 354 height 49
click at [345, 205] on button "No" at bounding box center [334, 213] width 21 height 21
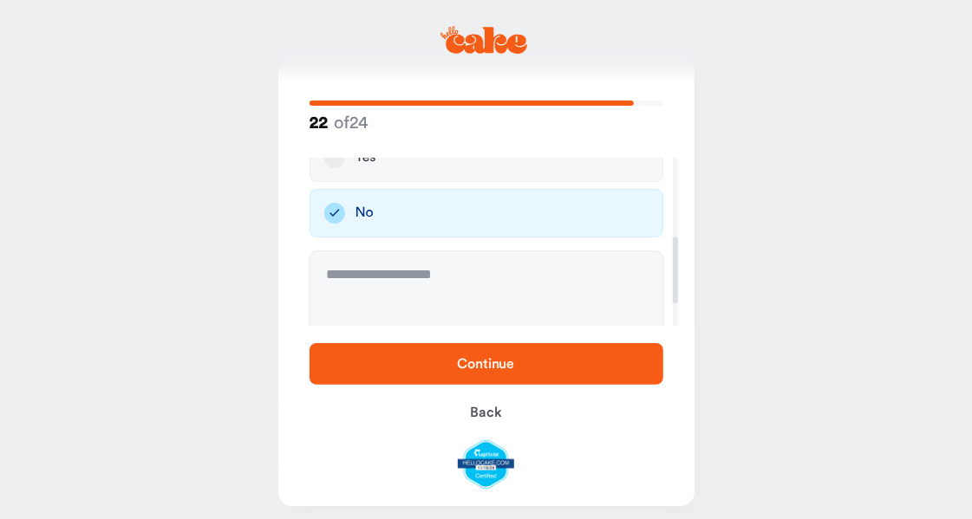
click at [472, 364] on span "Continue" at bounding box center [486, 364] width 57 height 14
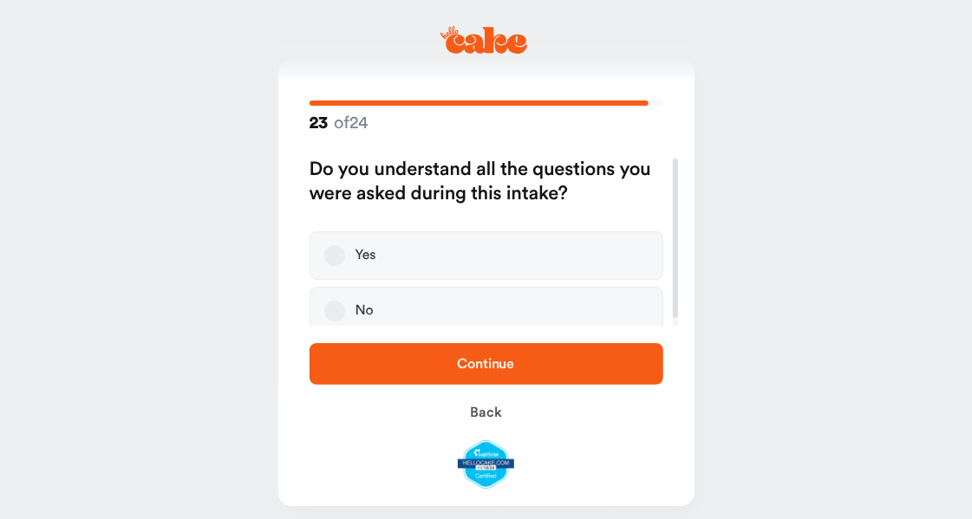
scroll to position [10, 0]
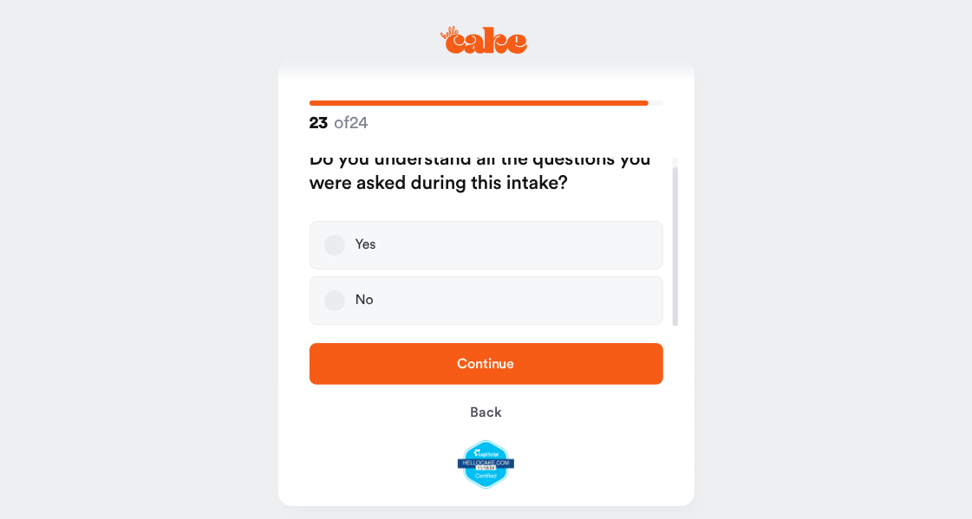
click at [438, 248] on label "Yes" at bounding box center [487, 245] width 354 height 49
click at [345, 248] on button "Yes" at bounding box center [334, 245] width 21 height 21
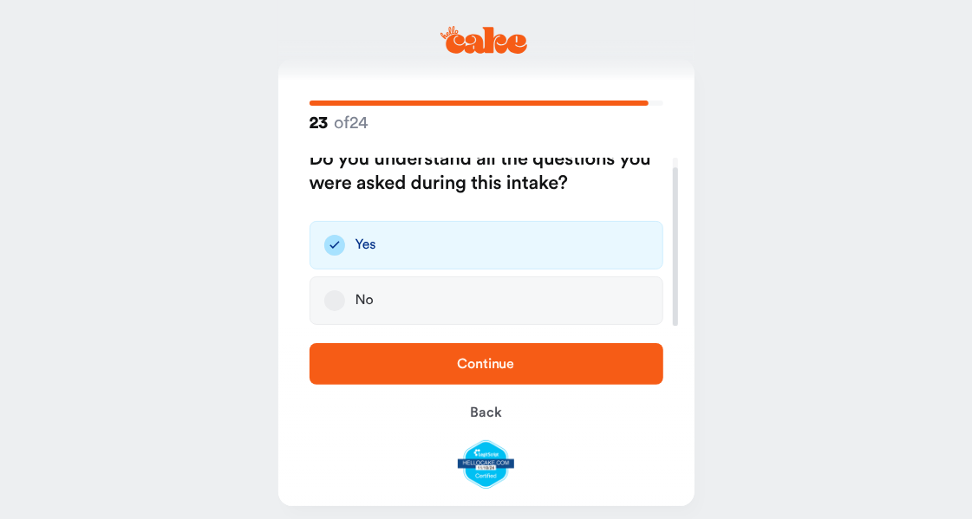
click at [480, 369] on span "Continue" at bounding box center [486, 364] width 57 height 14
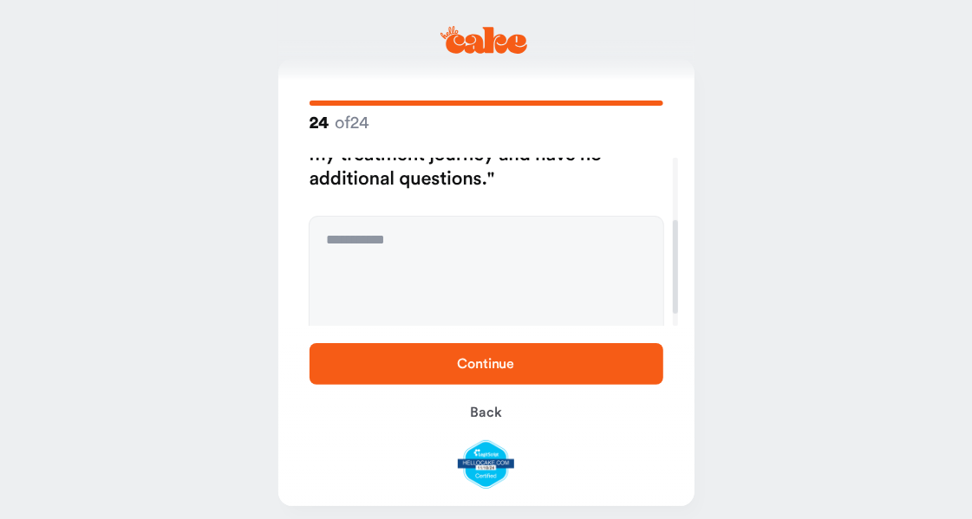
scroll to position [134, 0]
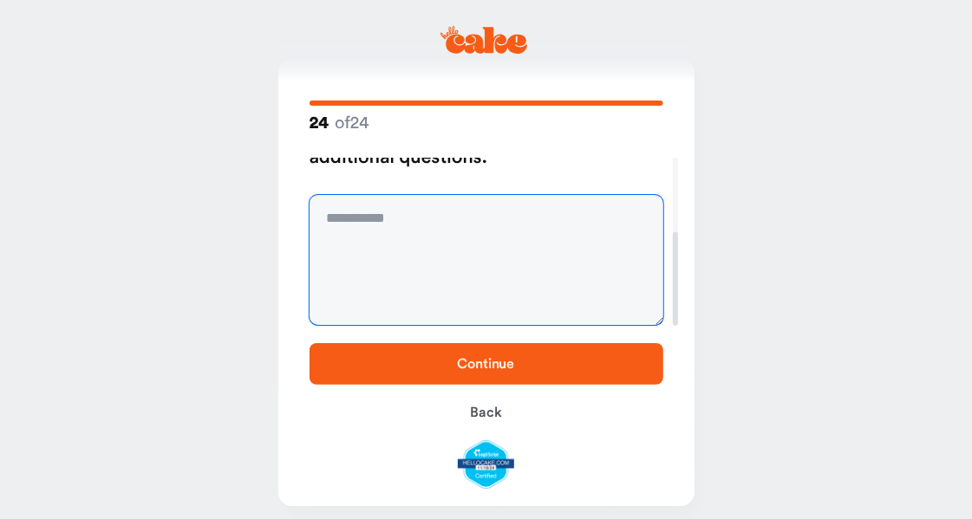
click at [470, 254] on textarea at bounding box center [487, 260] width 354 height 130
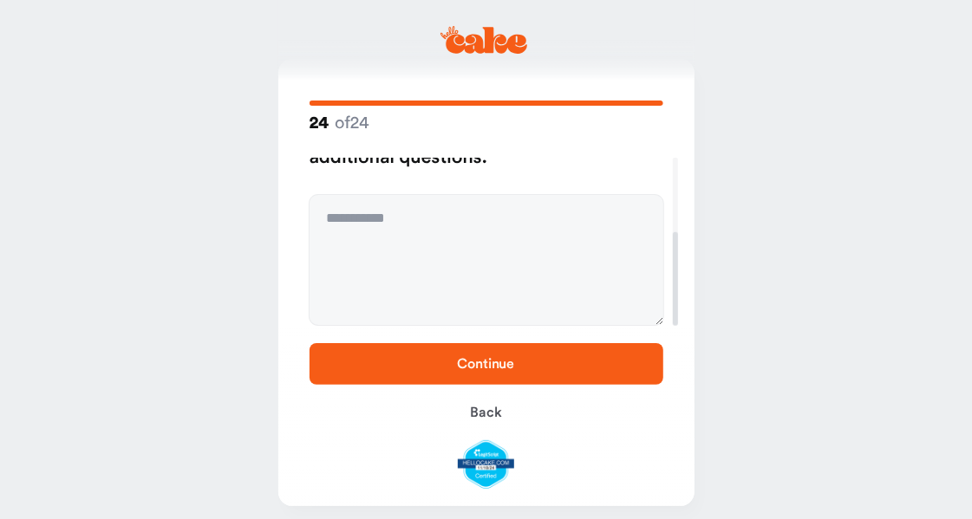
click at [494, 379] on button "Continue" at bounding box center [487, 364] width 354 height 42
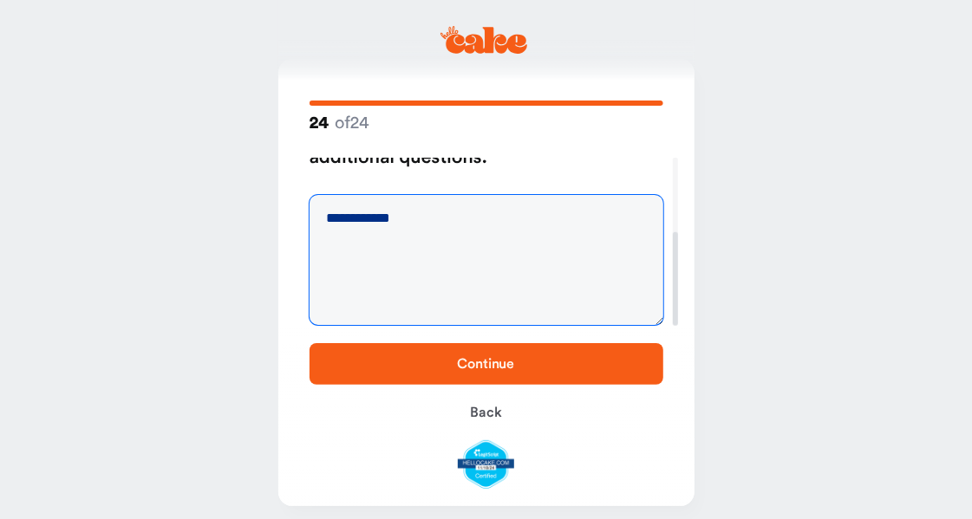
type textarea "**********"
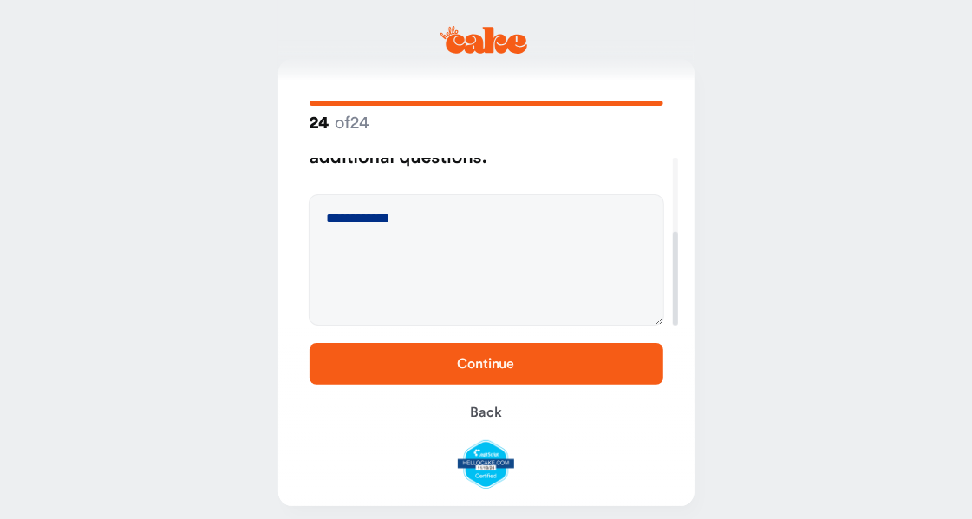
click at [505, 369] on span "Continue" at bounding box center [486, 364] width 57 height 14
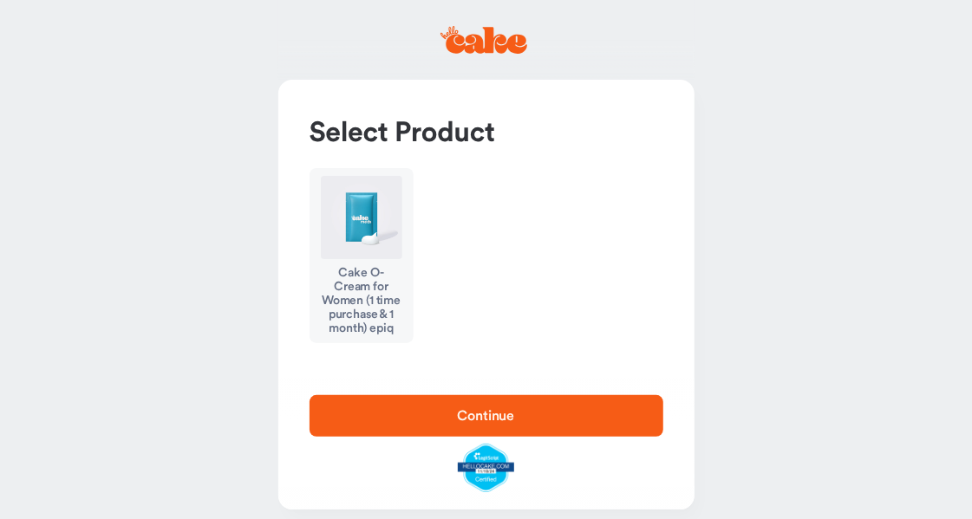
click at [365, 267] on div "Cake O-Cream for Women (1 time purchase & 1 month) epiq" at bounding box center [362, 300] width 82 height 69
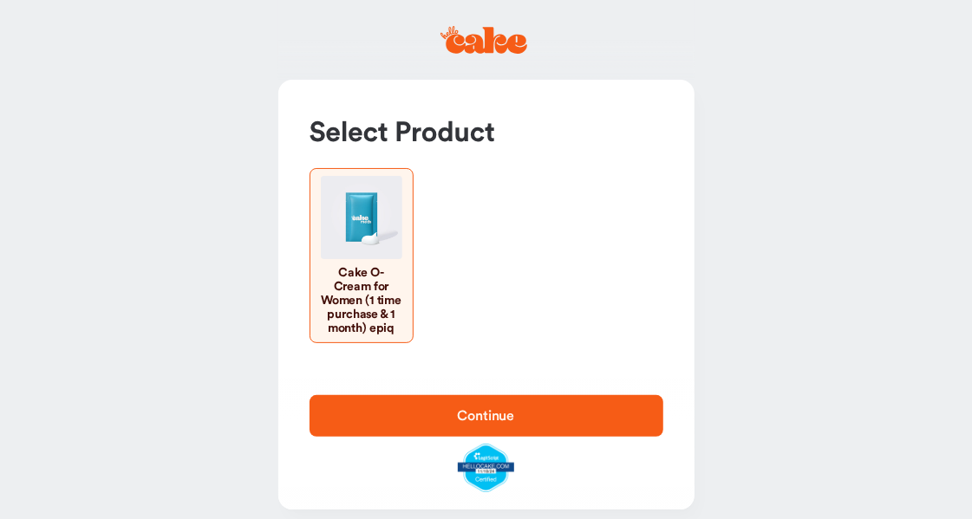
click at [467, 423] on span "Continue" at bounding box center [486, 416] width 57 height 14
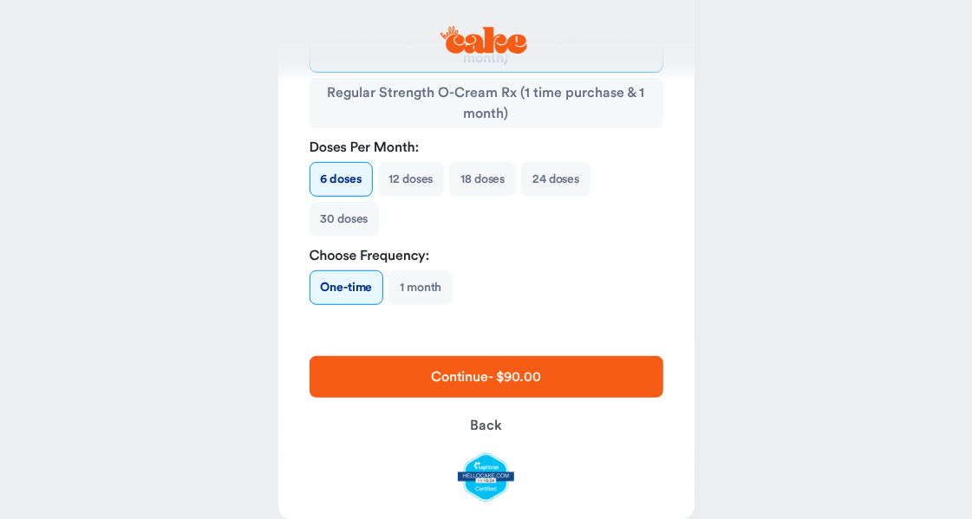
scroll to position [335, 0]
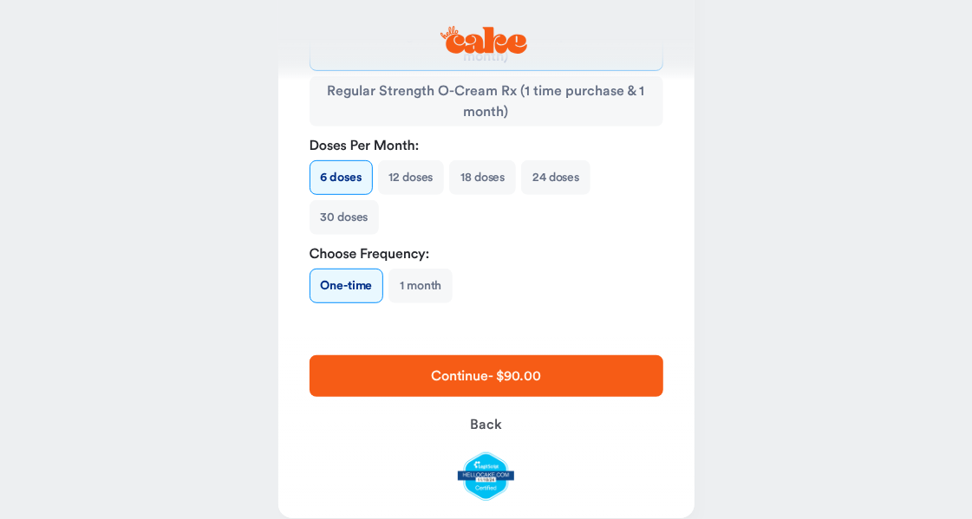
click at [421, 174] on button "12 doses" at bounding box center [411, 177] width 67 height 35
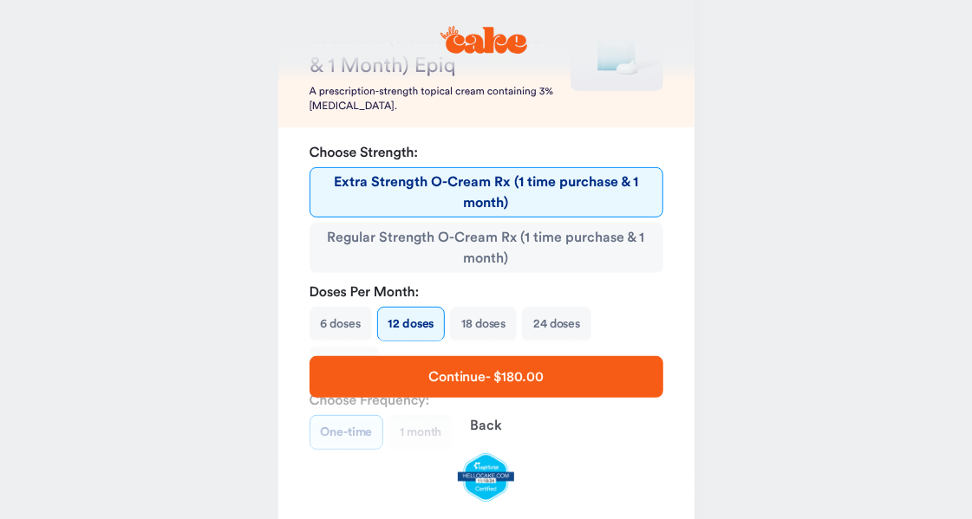
scroll to position [161, 0]
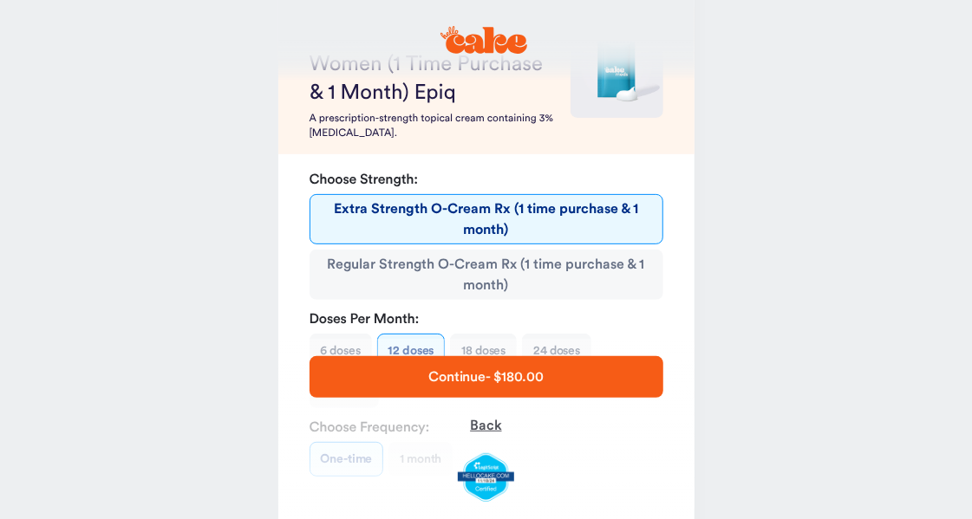
click at [496, 429] on span "Back" at bounding box center [485, 426] width 31 height 14
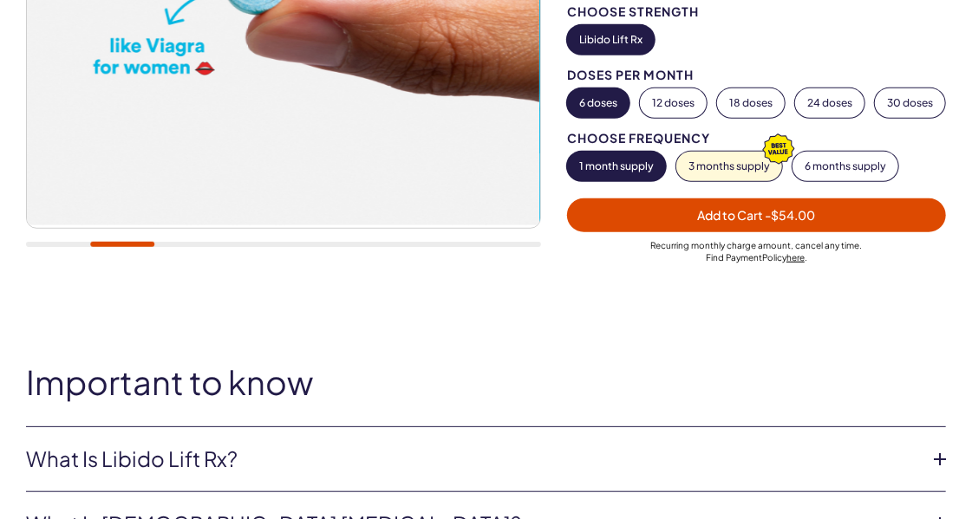
scroll to position [413, 0]
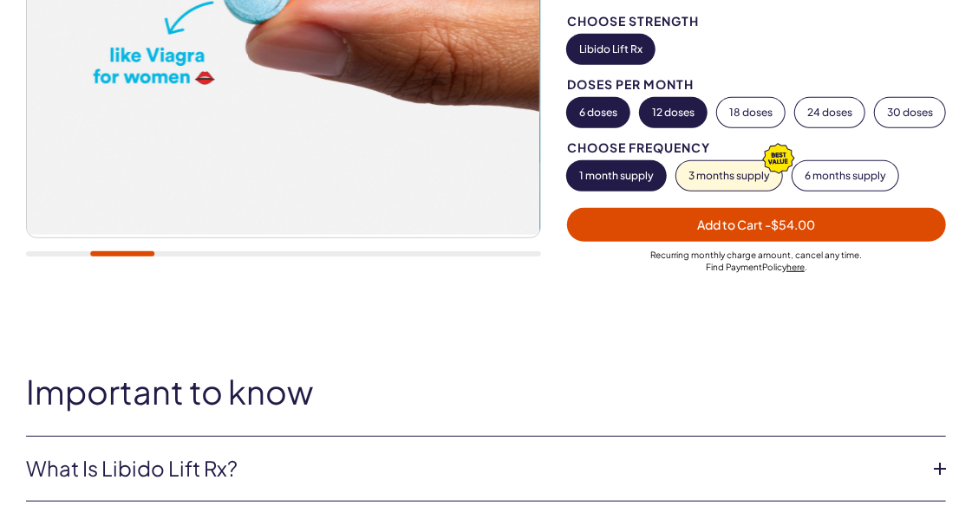
click at [686, 111] on button "12 doses" at bounding box center [673, 112] width 67 height 29
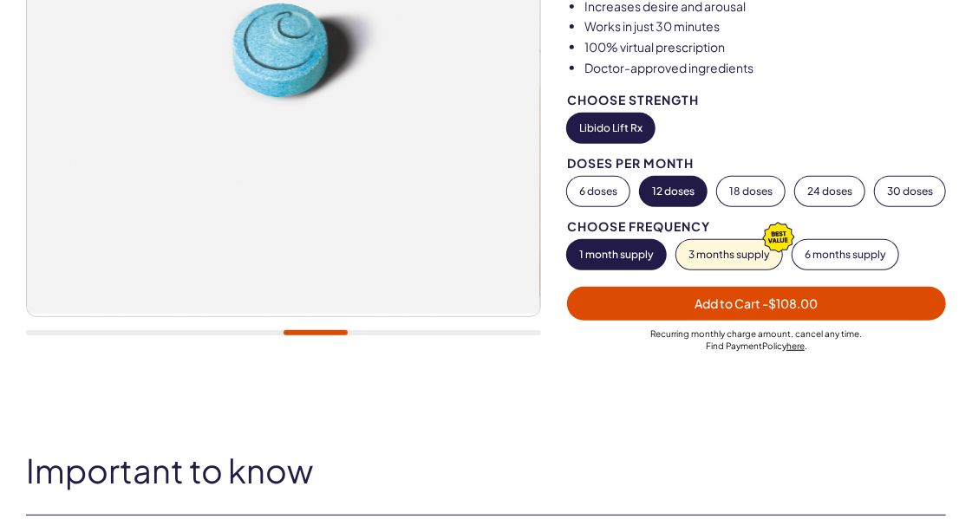
scroll to position [328, 0]
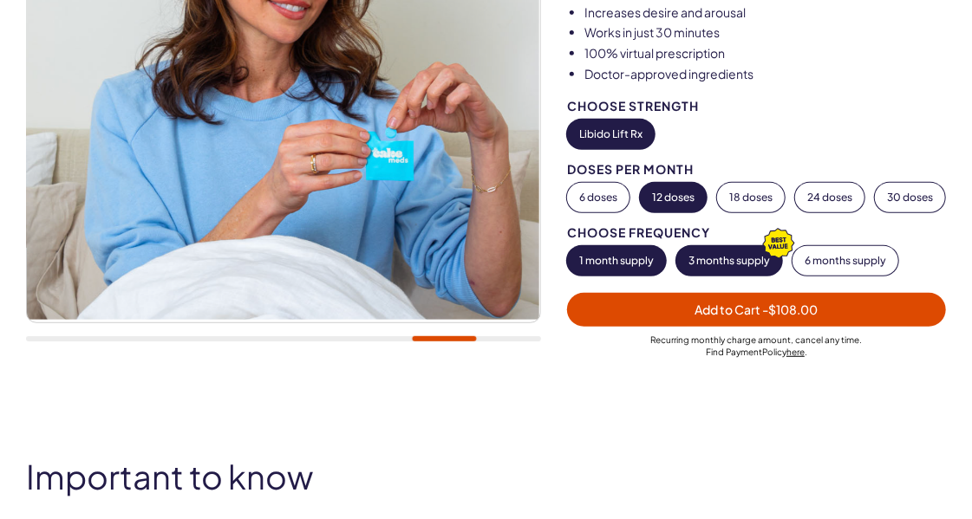
click at [718, 276] on button "3 months supply" at bounding box center [729, 260] width 106 height 29
click at [633, 276] on button "1 month supply" at bounding box center [616, 260] width 99 height 29
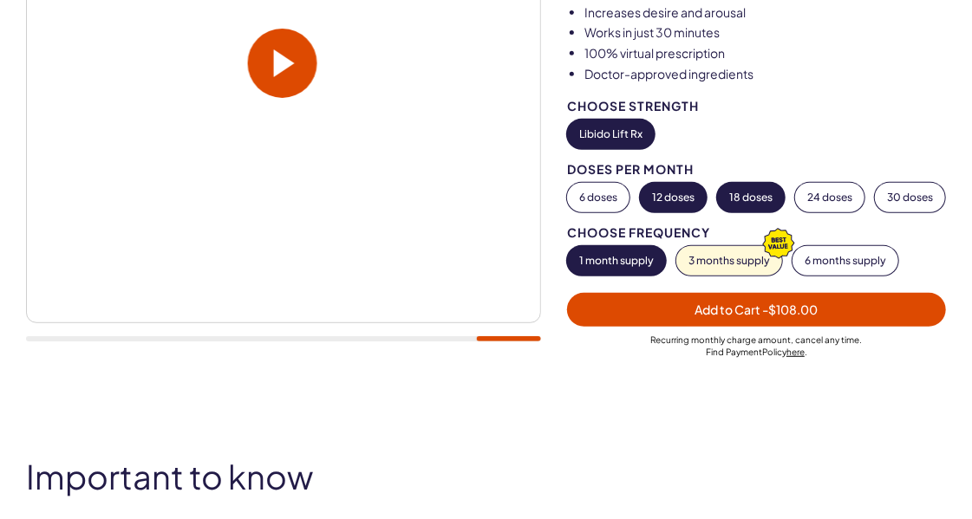
click at [744, 192] on button "18 doses" at bounding box center [751, 197] width 68 height 29
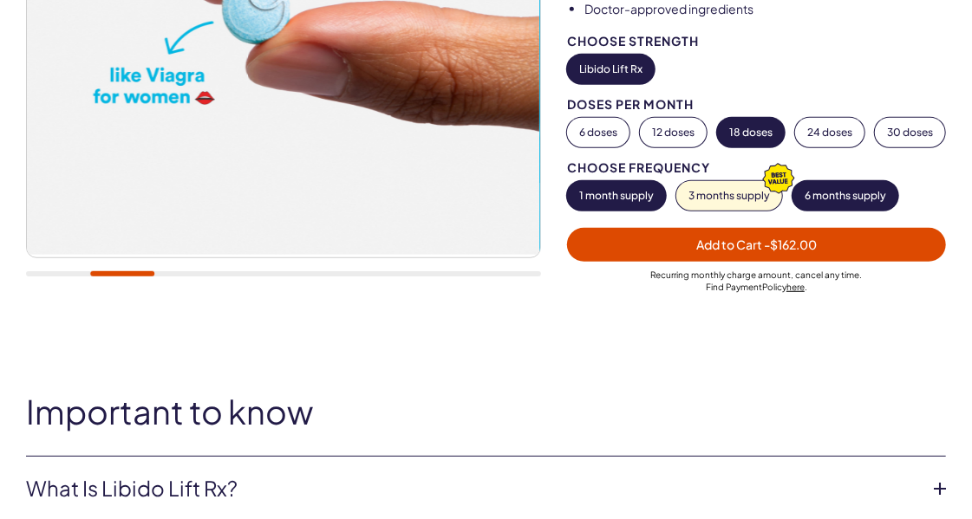
scroll to position [401, 0]
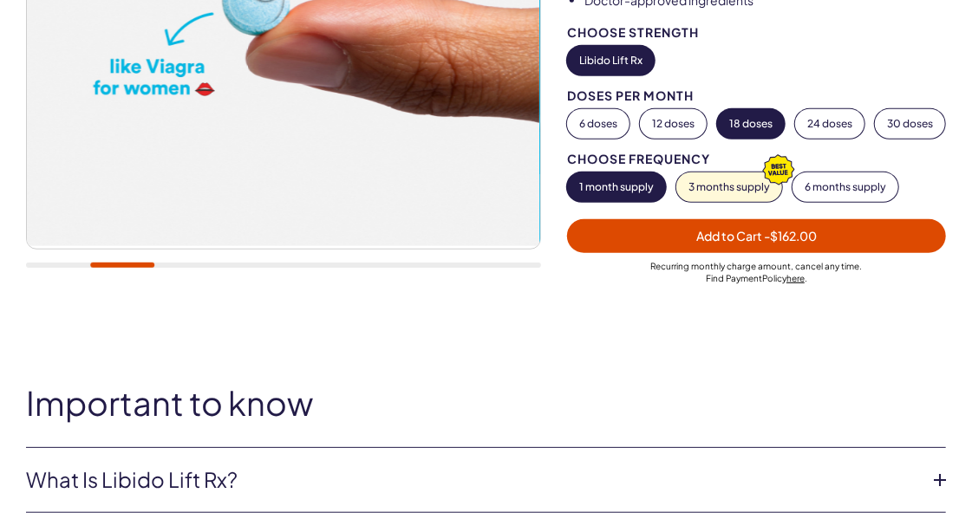
click at [827, 246] on span "Add to Cart - $162.00" at bounding box center [756, 236] width 358 height 20
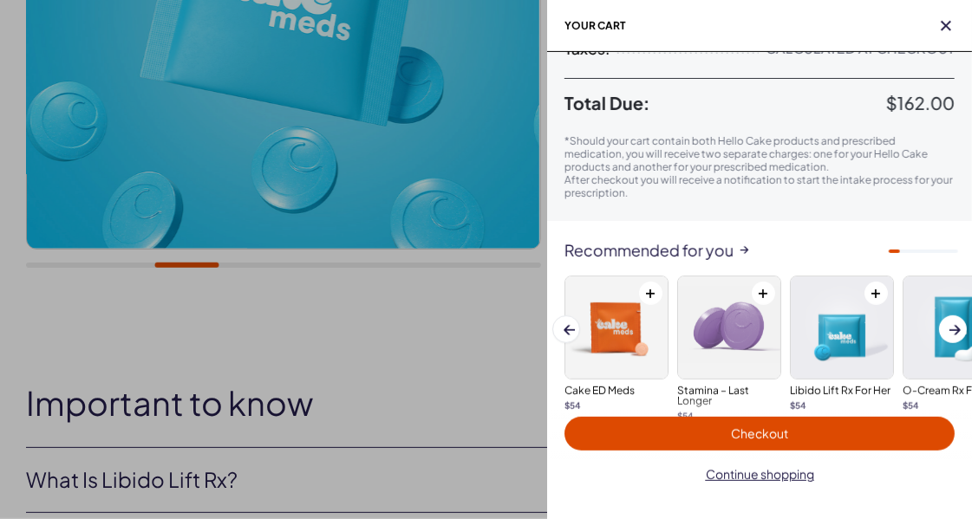
scroll to position [281, 0]
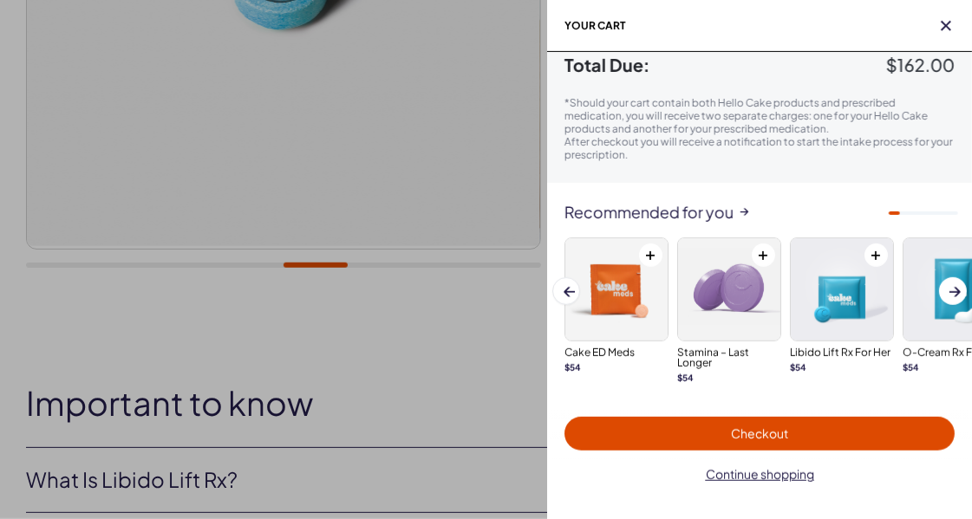
click at [455, 286] on div at bounding box center [486, 259] width 972 height 519
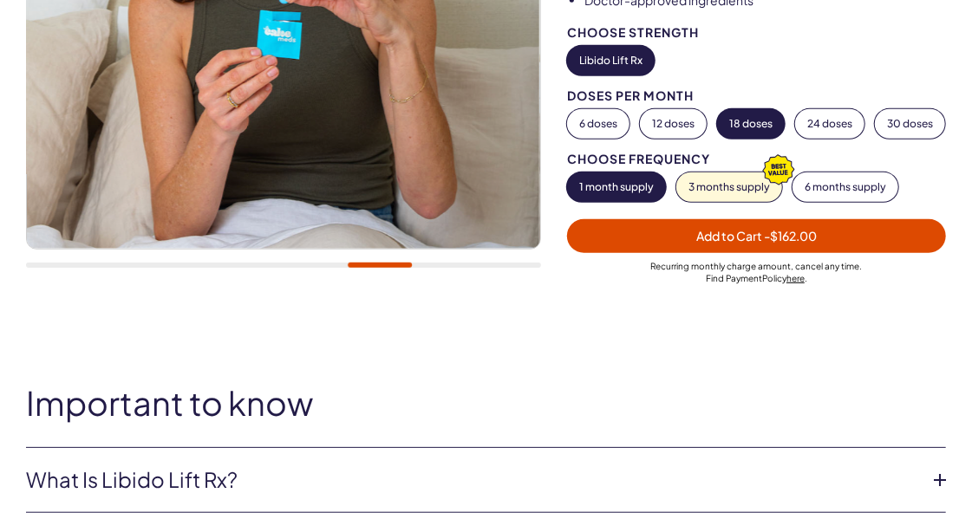
scroll to position [0, 0]
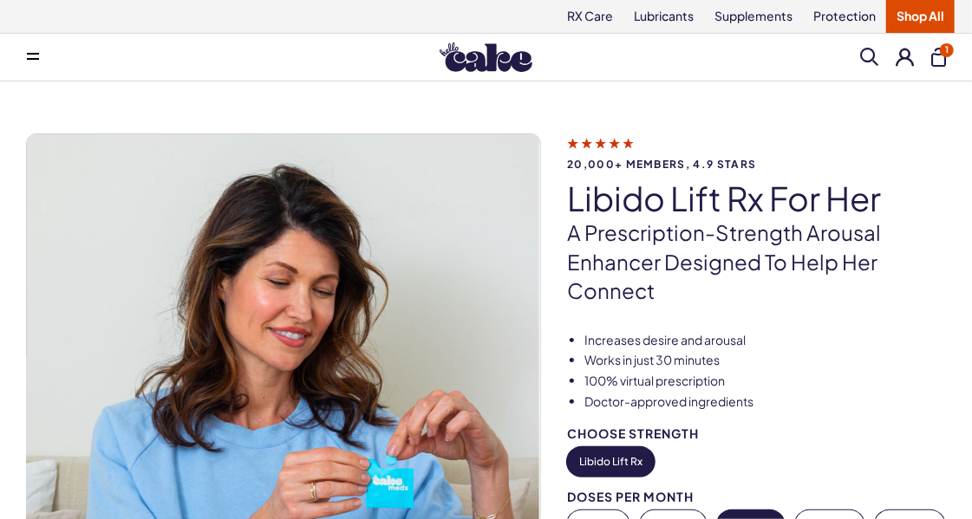
click at [943, 54] on span "1" at bounding box center [947, 50] width 14 height 14
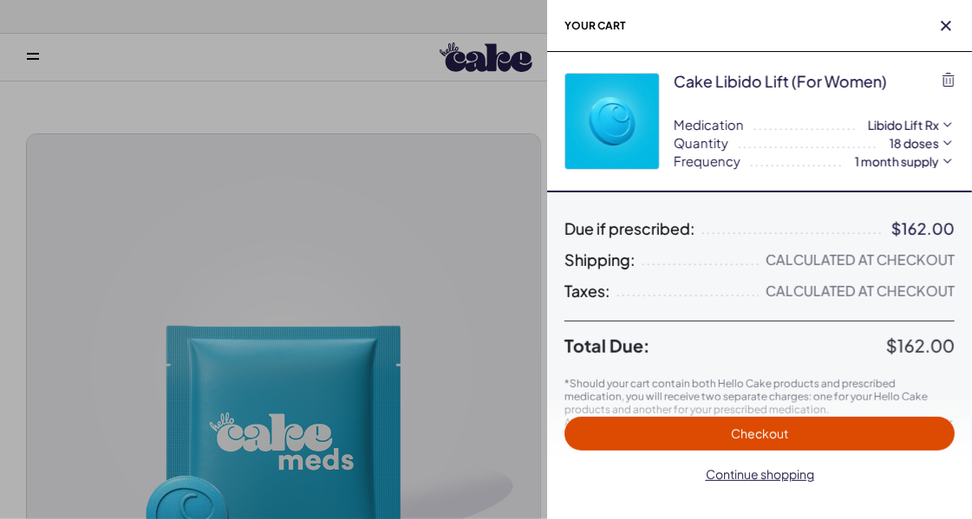
click at [762, 431] on span "Checkout" at bounding box center [759, 434] width 57 height 16
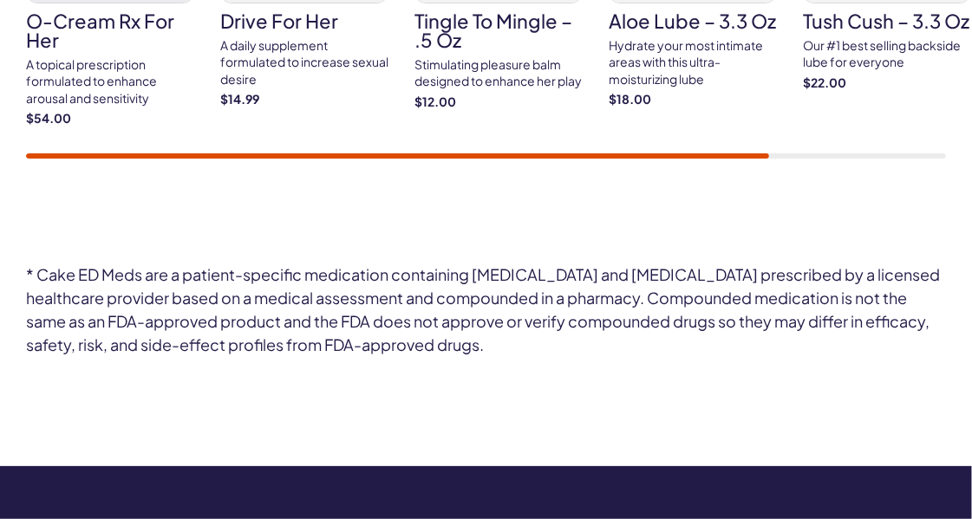
scroll to position [5793, 0]
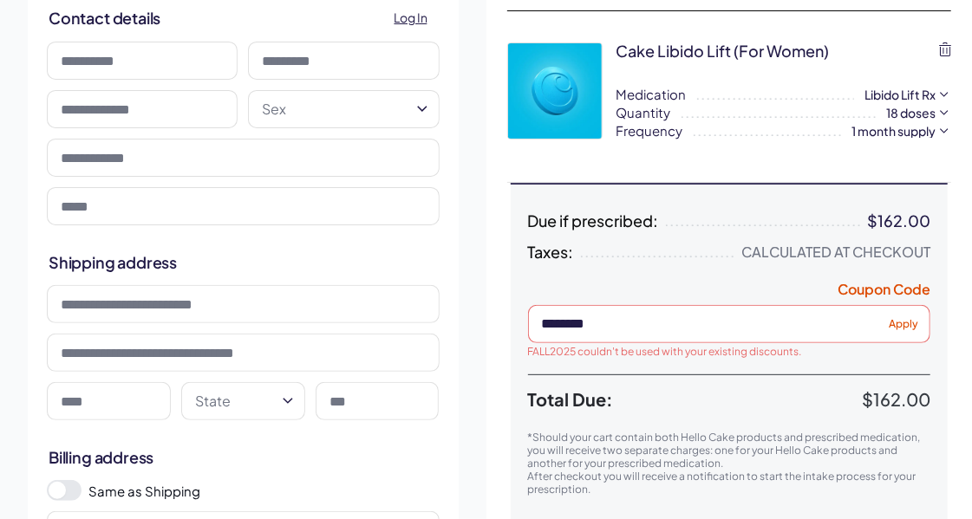
scroll to position [134, 0]
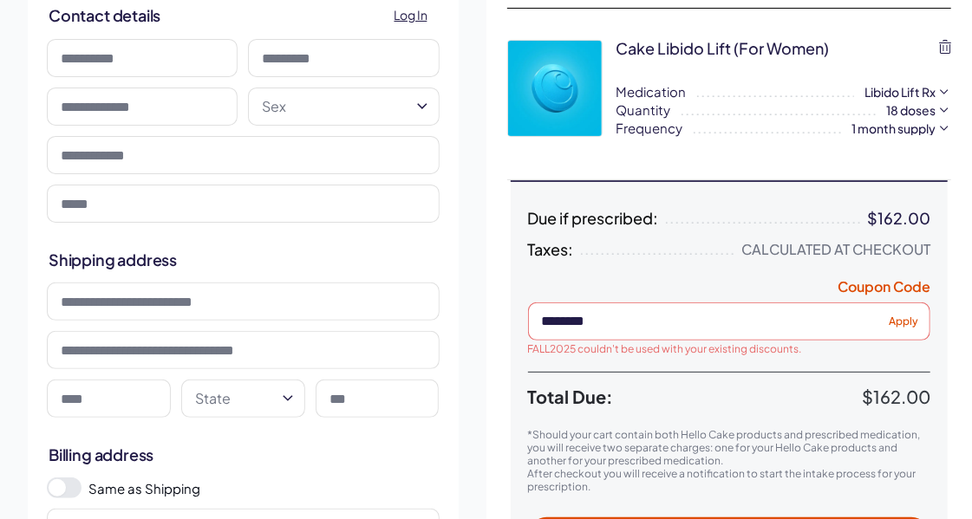
type input "**********"
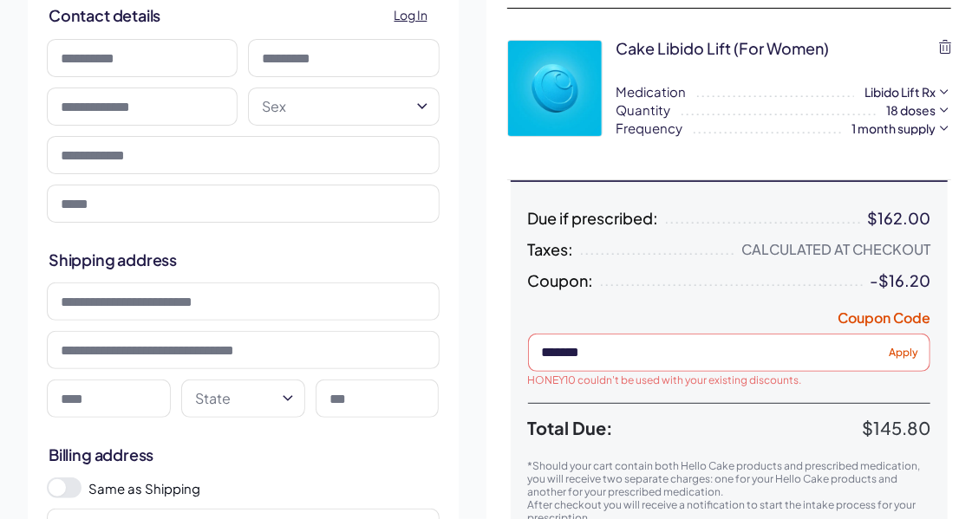
click at [645, 353] on input "*******" at bounding box center [729, 353] width 403 height 38
type input "*********"
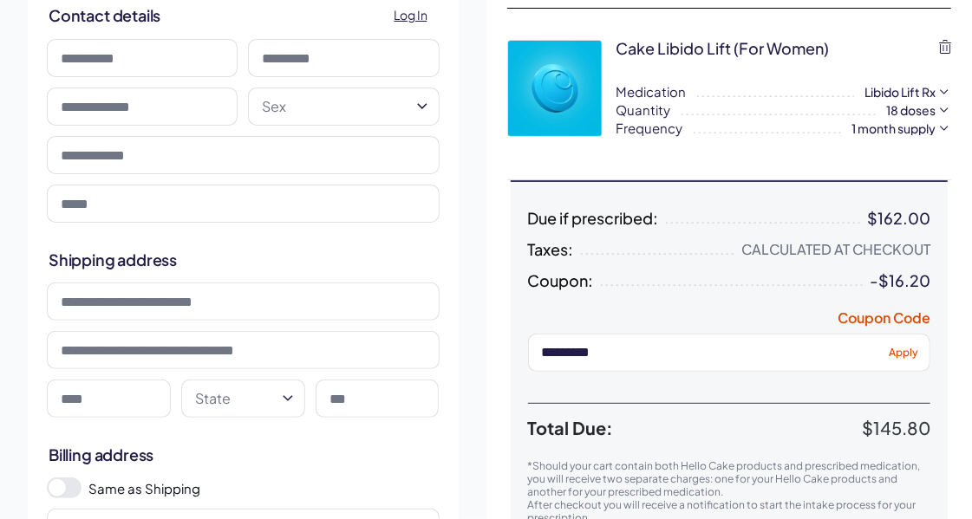
click at [908, 349] on span "Apply" at bounding box center [903, 352] width 29 height 13
